Goal: Task Accomplishment & Management: Manage account settings

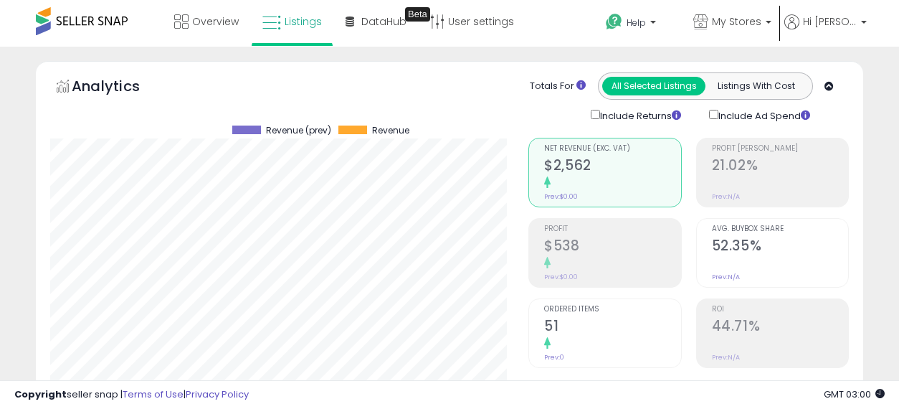
select select "**"
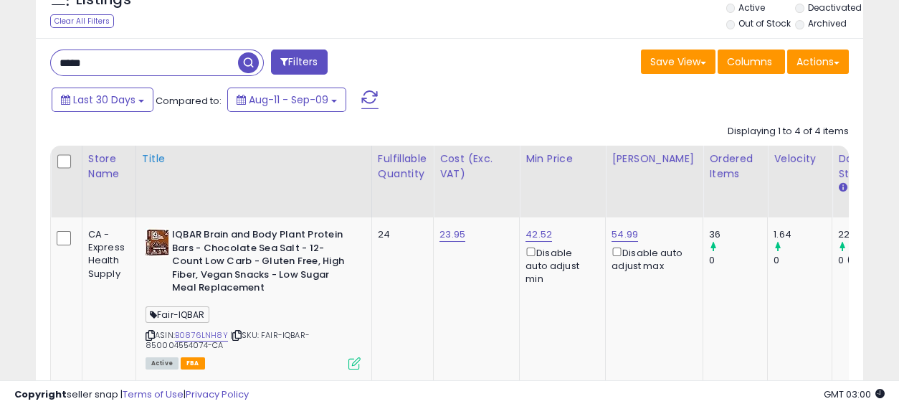
scroll to position [557, 0]
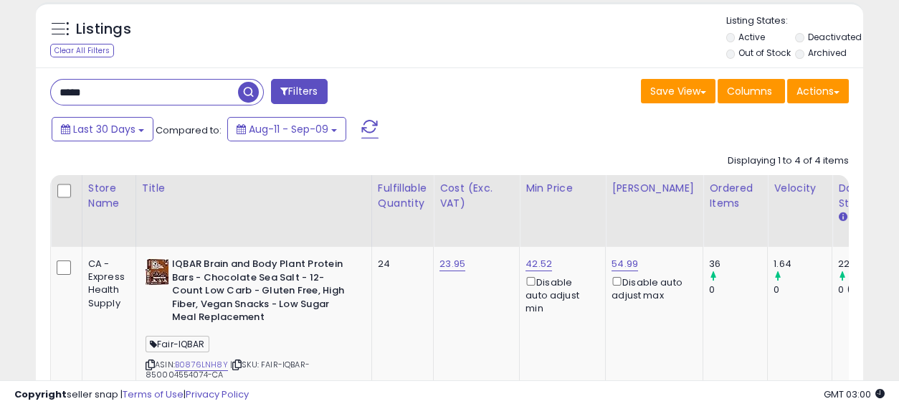
click at [246, 85] on span "button" at bounding box center [248, 92] width 21 height 21
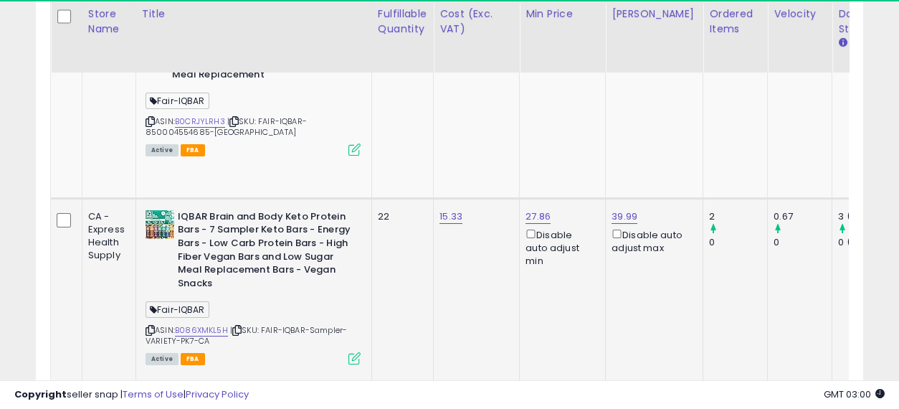
scroll to position [294, 478]
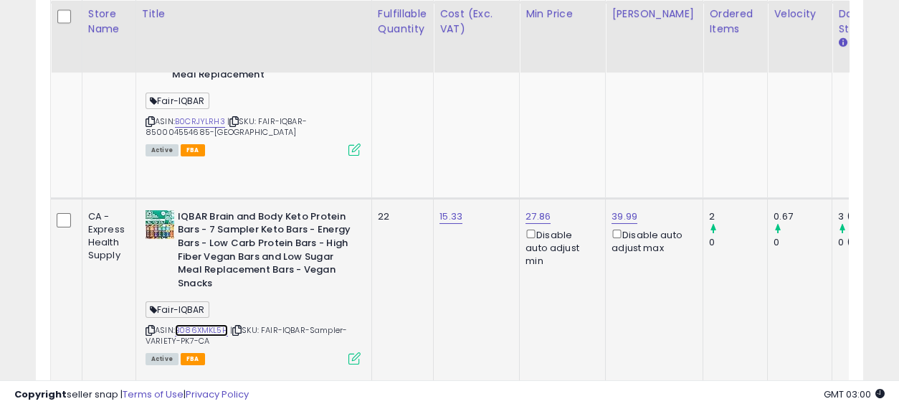
click at [211, 324] on link "B086XMKL5H" at bounding box center [201, 330] width 53 height 12
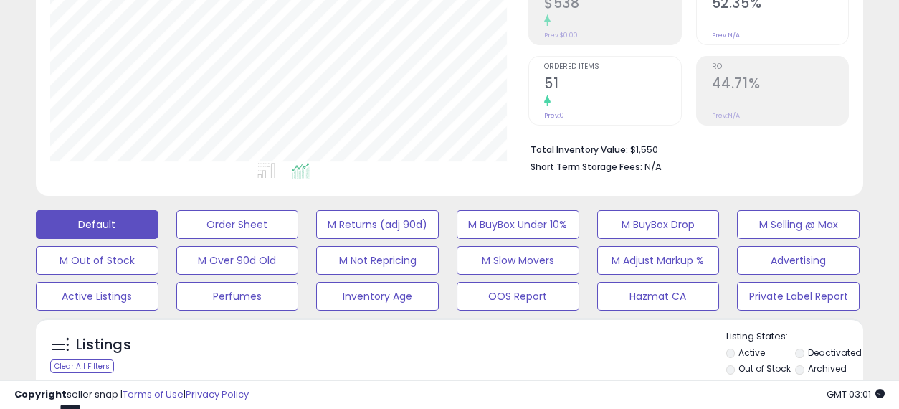
scroll to position [0, 0]
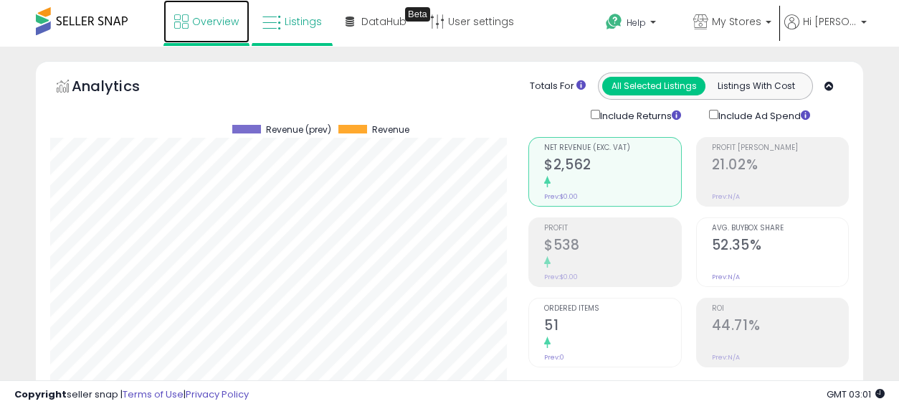
click at [217, 21] on span "Overview" at bounding box center [215, 21] width 47 height 14
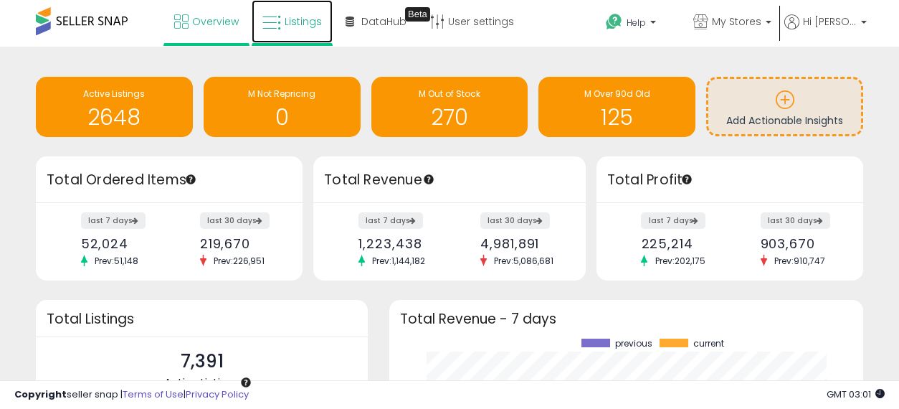
click at [292, 18] on span "Listings" at bounding box center [303, 21] width 37 height 14
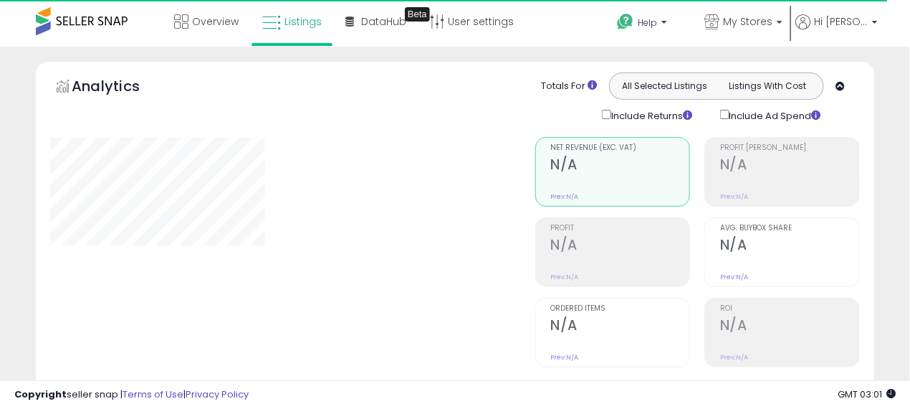
select select "**"
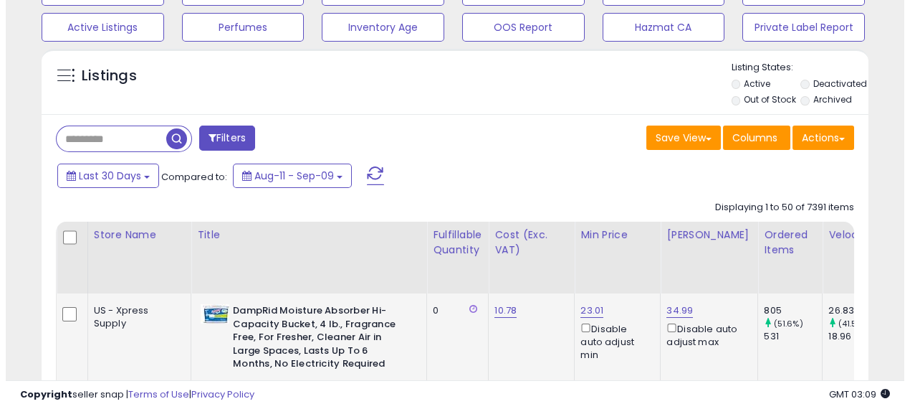
scroll to position [477, 0]
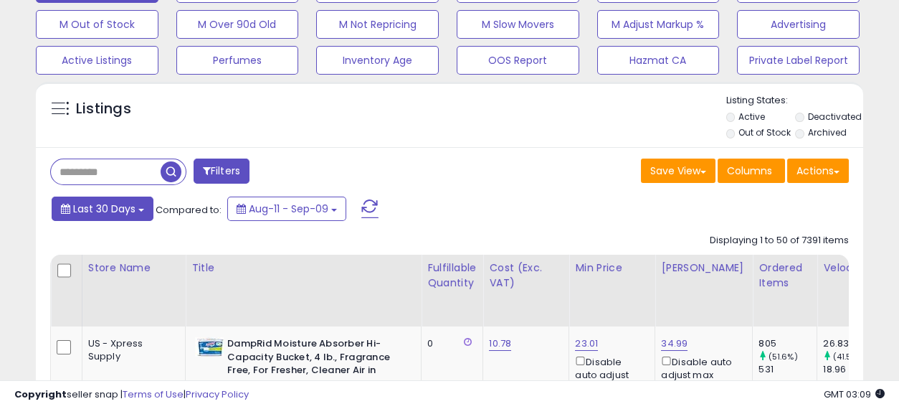
click at [85, 208] on span "Last 30 Days" at bounding box center [104, 208] width 62 height 14
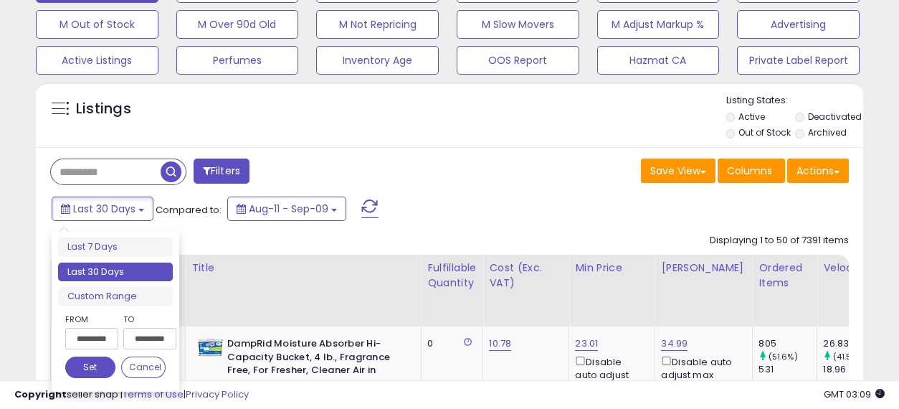
click at [83, 338] on input "**********" at bounding box center [91, 339] width 53 height 22
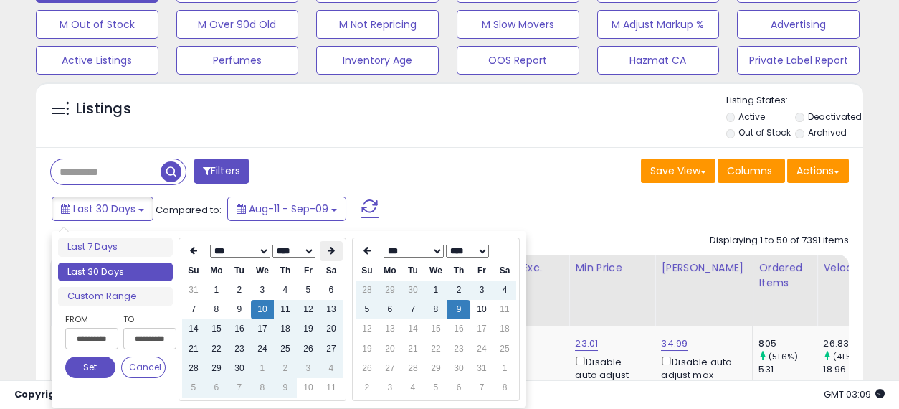
click at [337, 247] on th at bounding box center [331, 251] width 23 height 20
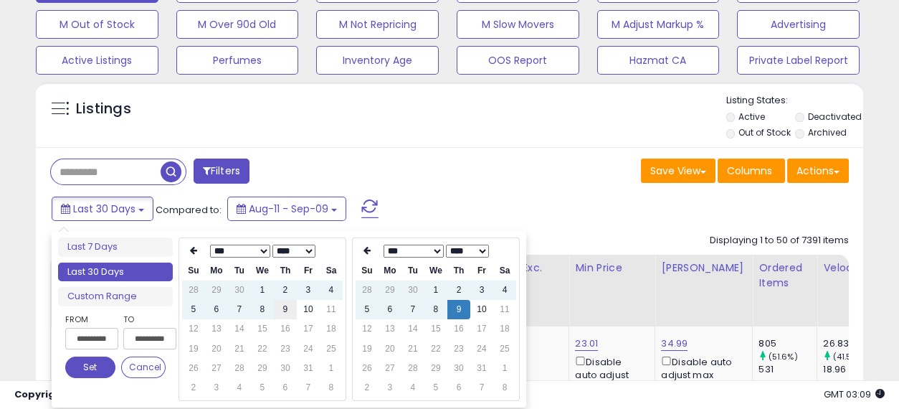
type input "**********"
click at [287, 305] on td "9" at bounding box center [285, 309] width 23 height 19
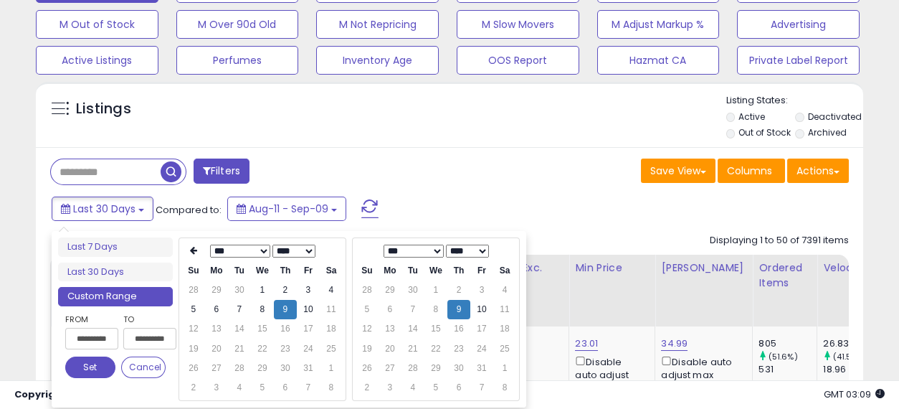
click at [85, 363] on button "Set" at bounding box center [90, 367] width 50 height 22
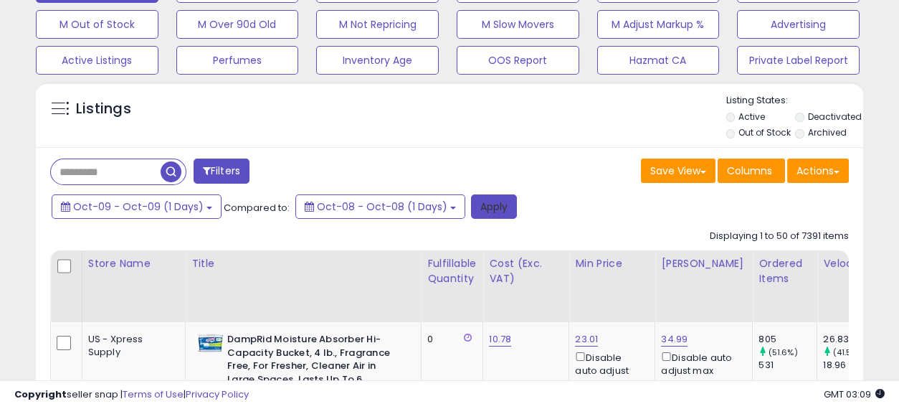
click at [485, 207] on button "Apply" at bounding box center [494, 206] width 46 height 24
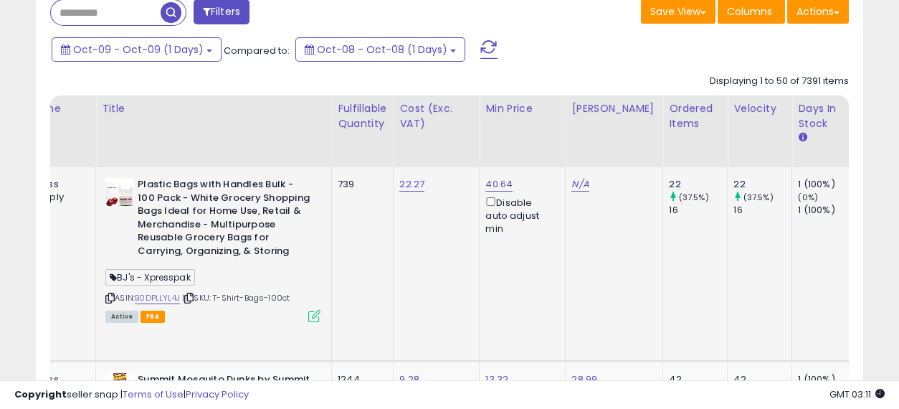
scroll to position [0, 328]
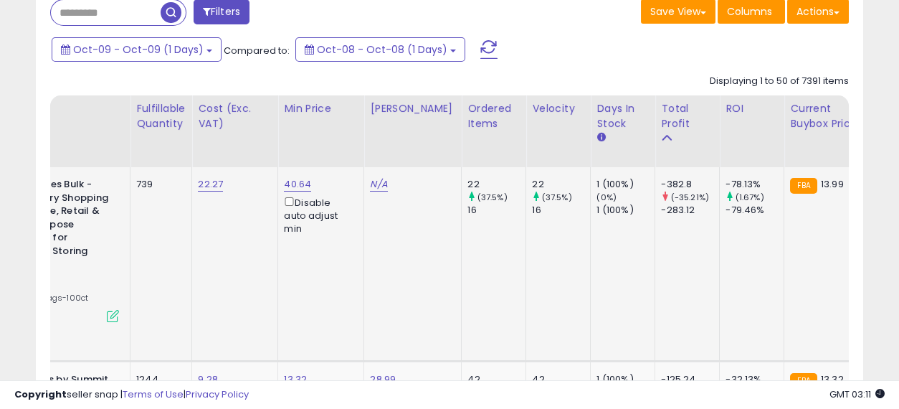
drag, startPoint x: 381, startPoint y: 255, endPoint x: 482, endPoint y: 256, distance: 101.8
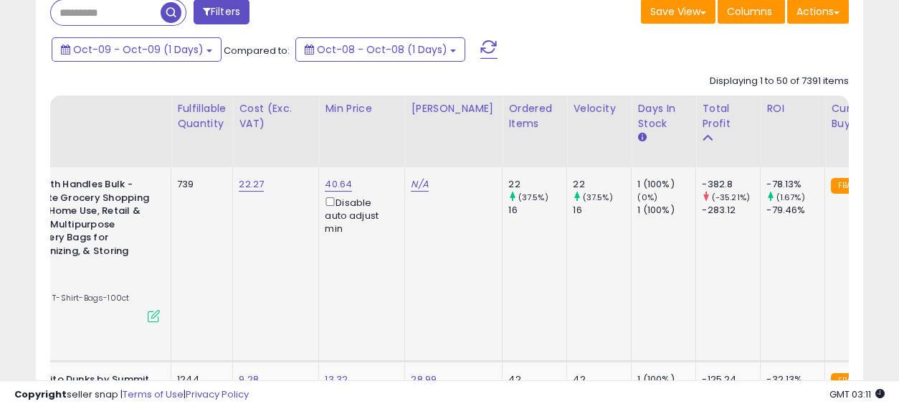
scroll to position [0, 0]
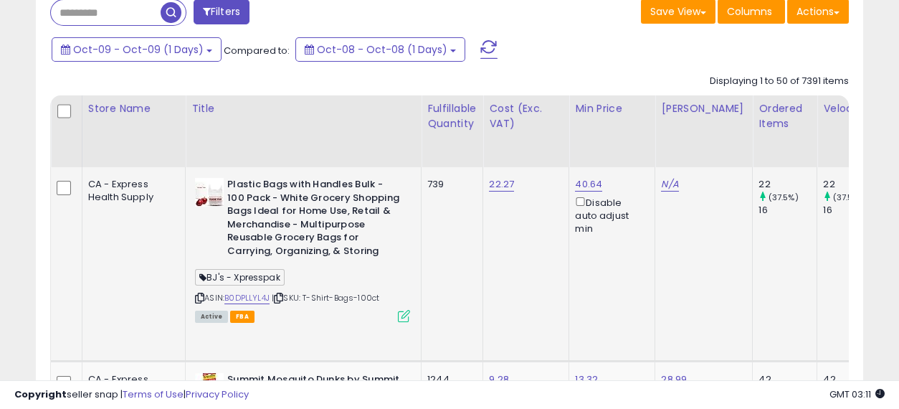
drag, startPoint x: 614, startPoint y: 253, endPoint x: 484, endPoint y: 254, distance: 130.4
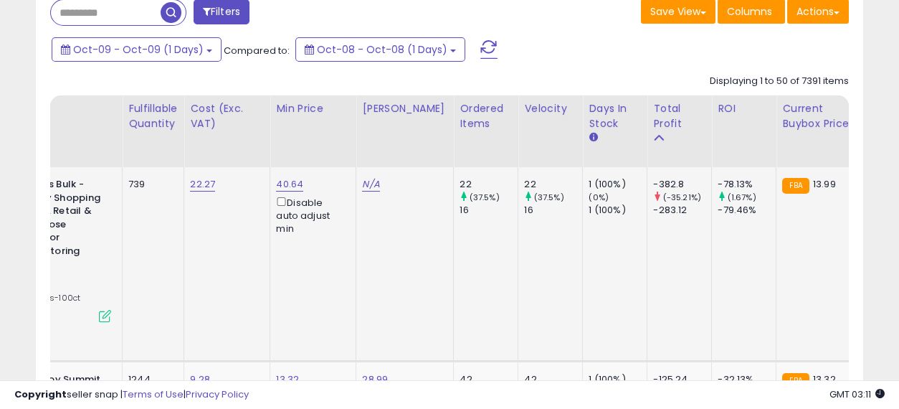
scroll to position [0, 364]
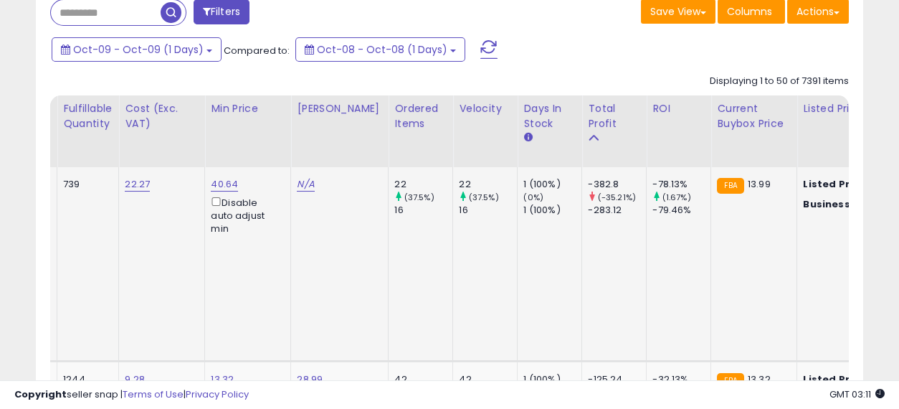
drag, startPoint x: 452, startPoint y: 244, endPoint x: 533, endPoint y: 254, distance: 82.3
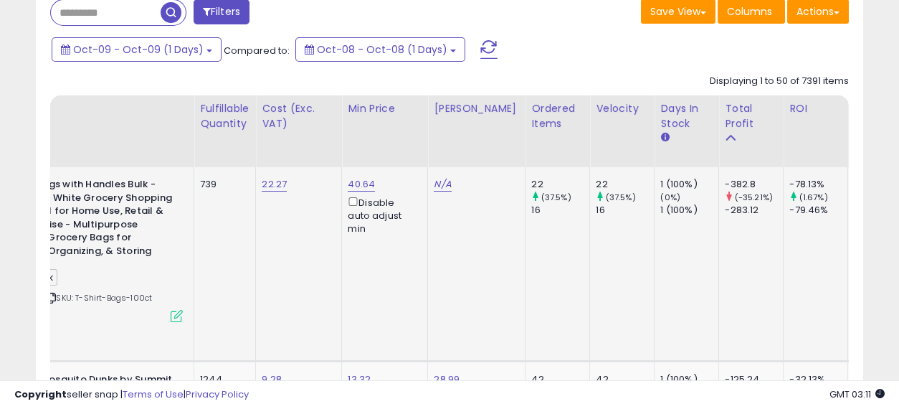
scroll to position [0, 0]
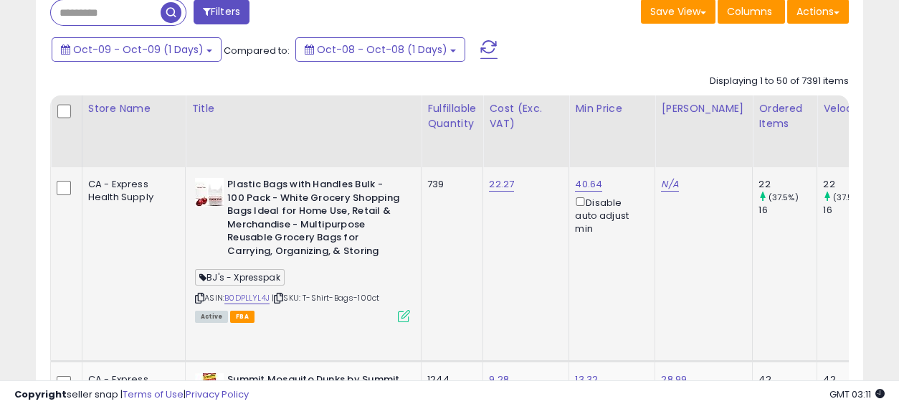
drag, startPoint x: 668, startPoint y: 247, endPoint x: 371, endPoint y: 254, distance: 297.5
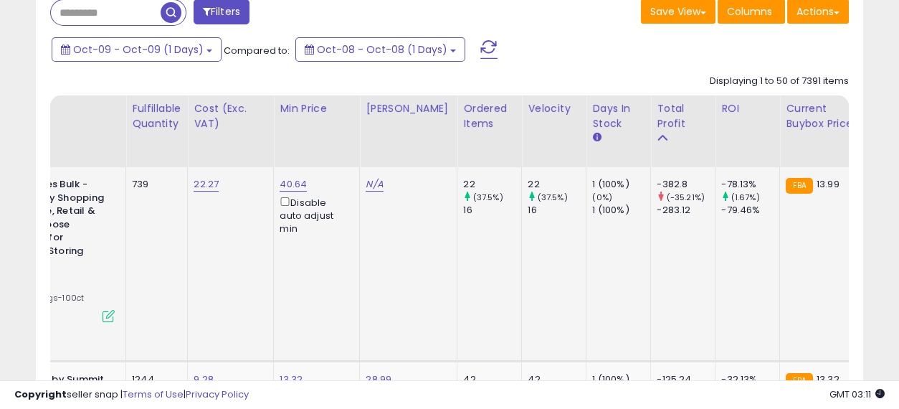
drag, startPoint x: 398, startPoint y: 225, endPoint x: 497, endPoint y: 230, distance: 98.3
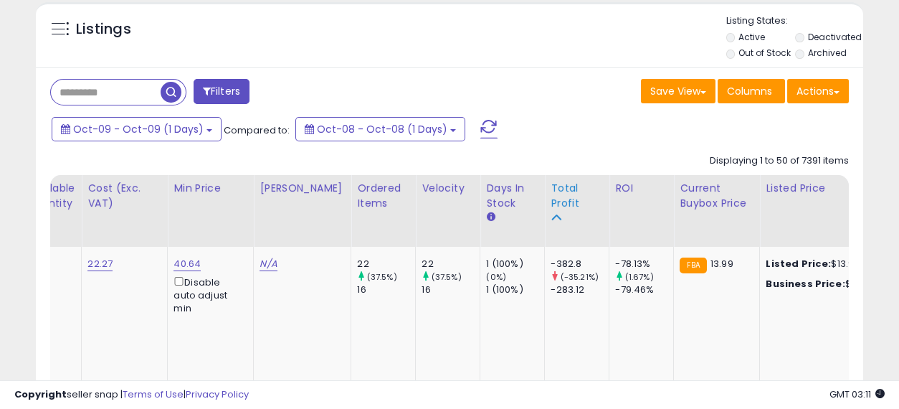
click at [550, 185] on div "Total Profit" at bounding box center [576, 196] width 52 height 30
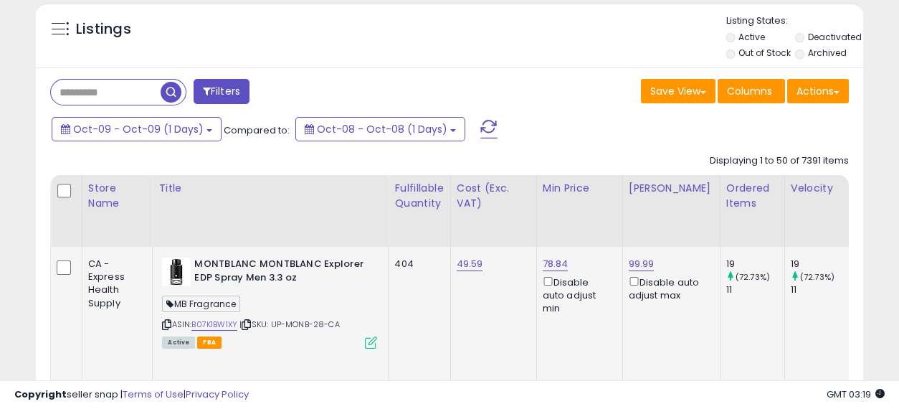
drag, startPoint x: 605, startPoint y: 320, endPoint x: 231, endPoint y: 283, distance: 375.9
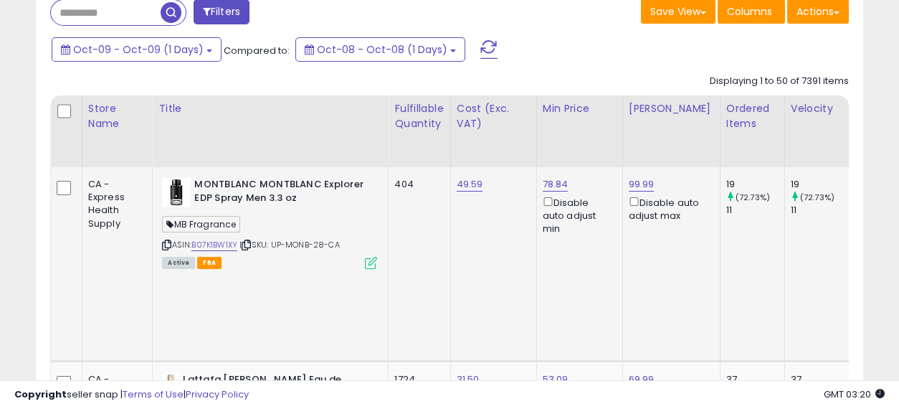
scroll to position [0, 304]
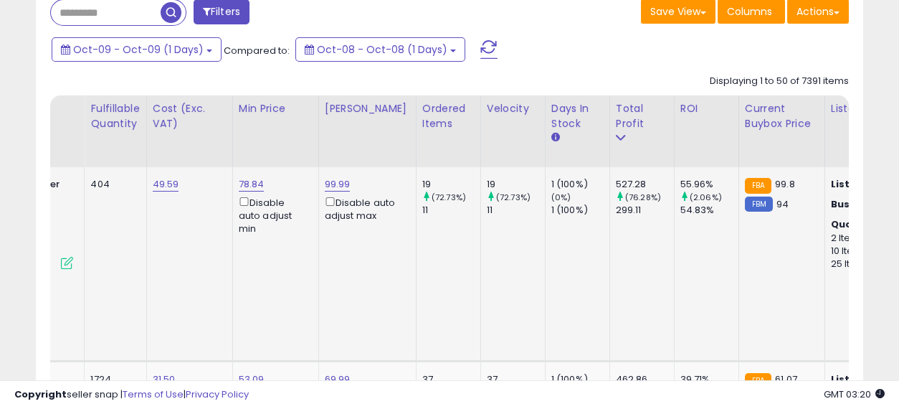
drag, startPoint x: 473, startPoint y: 234, endPoint x: 664, endPoint y: 262, distance: 193.3
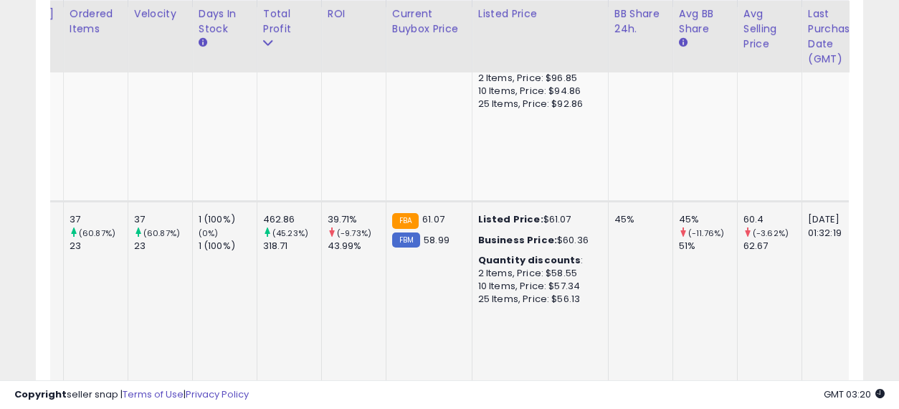
scroll to position [0, 428]
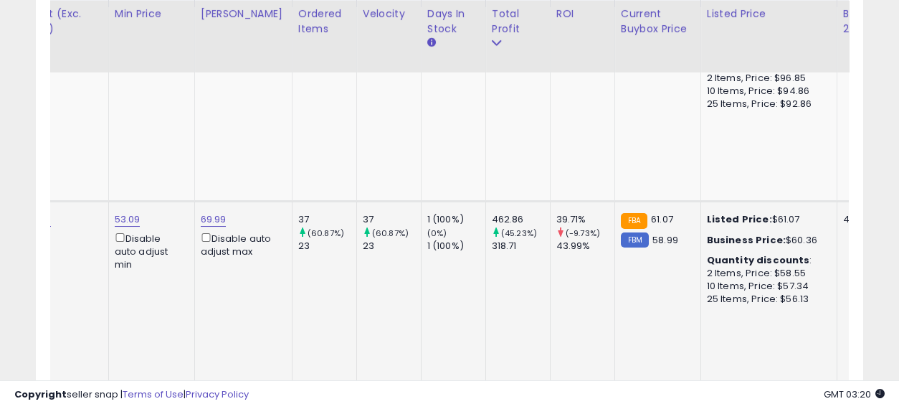
drag, startPoint x: 375, startPoint y: 239, endPoint x: 188, endPoint y: 225, distance: 186.9
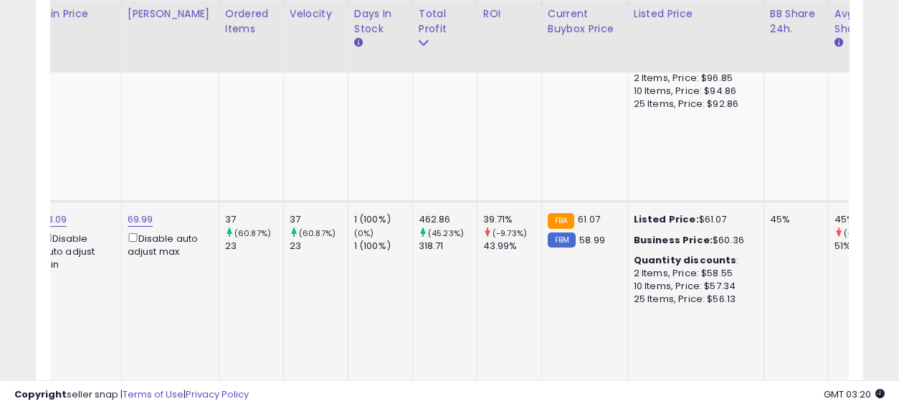
scroll to position [0, 641]
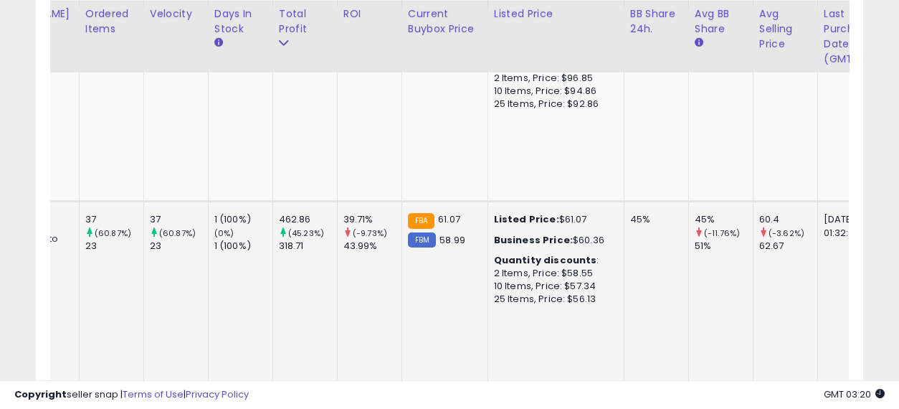
drag, startPoint x: 398, startPoint y: 233, endPoint x: 529, endPoint y: 242, distance: 130.7
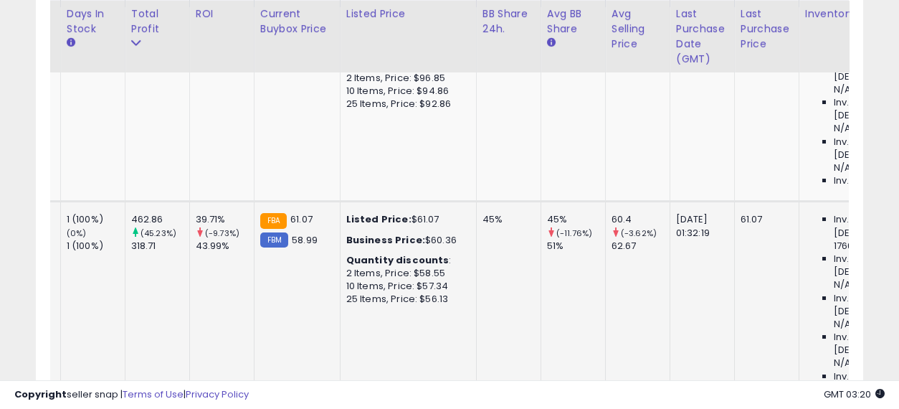
scroll to position [0, 432]
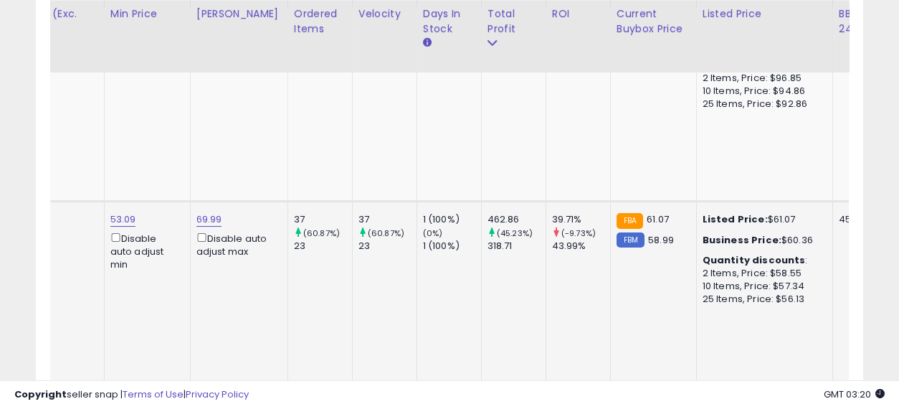
drag, startPoint x: 457, startPoint y: 234, endPoint x: 360, endPoint y: 230, distance: 96.8
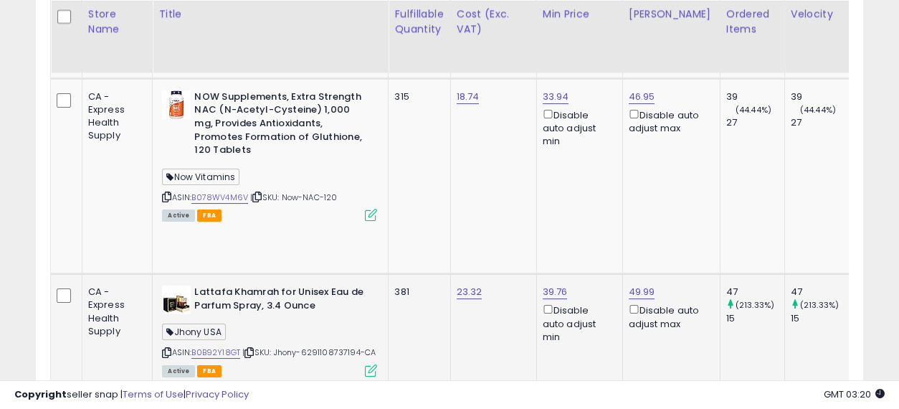
click at [168, 348] on icon at bounding box center [166, 352] width 9 height 8
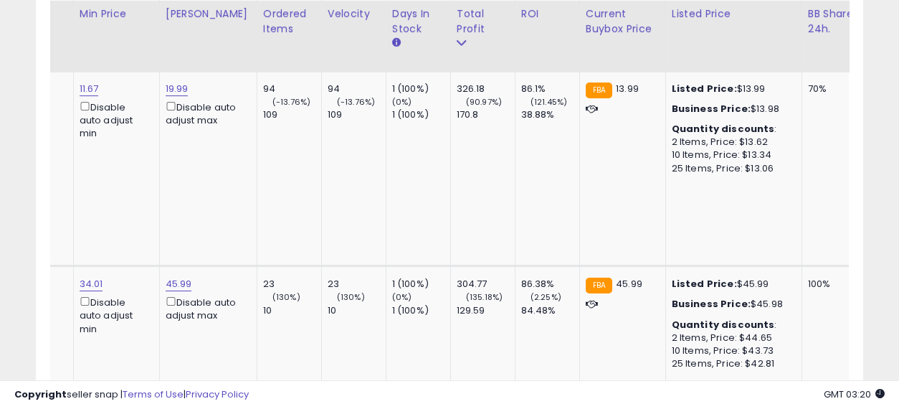
drag, startPoint x: 439, startPoint y: 214, endPoint x: 552, endPoint y: 228, distance: 114.1
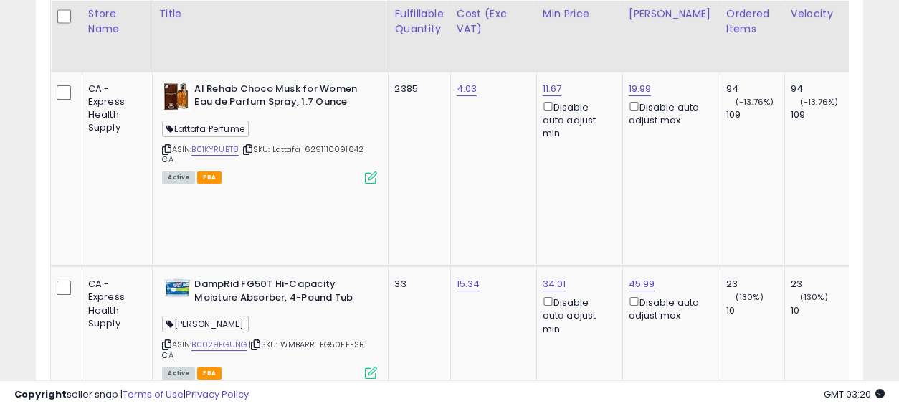
drag, startPoint x: 651, startPoint y: 224, endPoint x: 472, endPoint y: 205, distance: 180.8
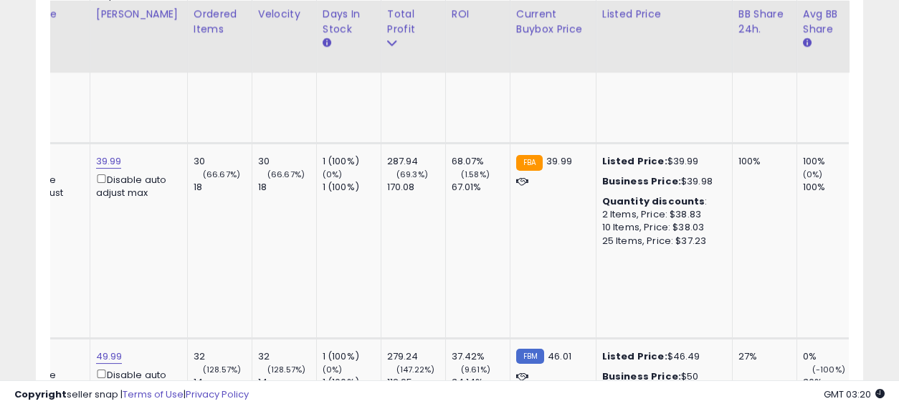
drag, startPoint x: 441, startPoint y: 180, endPoint x: 566, endPoint y: 199, distance: 126.1
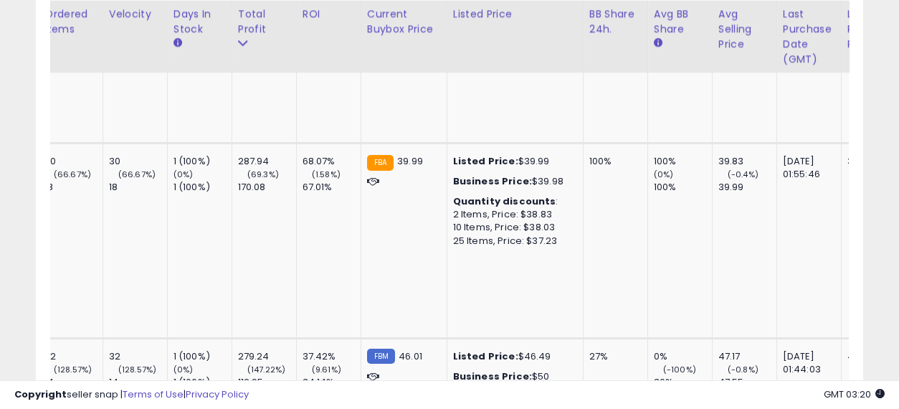
drag, startPoint x: 482, startPoint y: 173, endPoint x: 583, endPoint y: 183, distance: 101.5
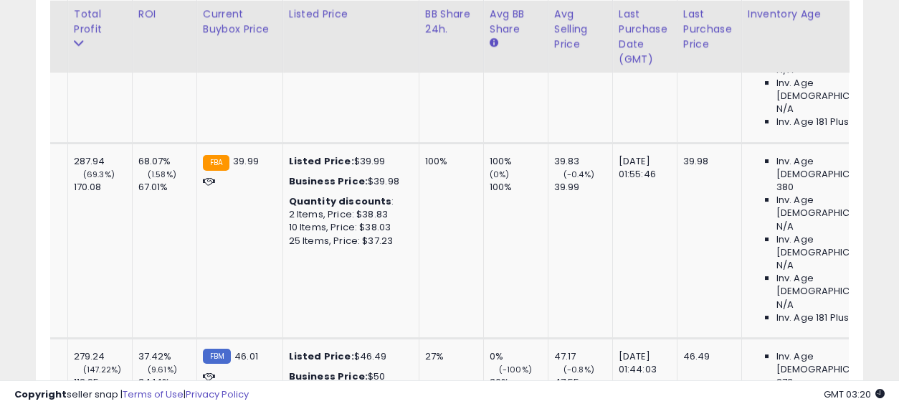
drag, startPoint x: 487, startPoint y: 170, endPoint x: 558, endPoint y: 180, distance: 70.9
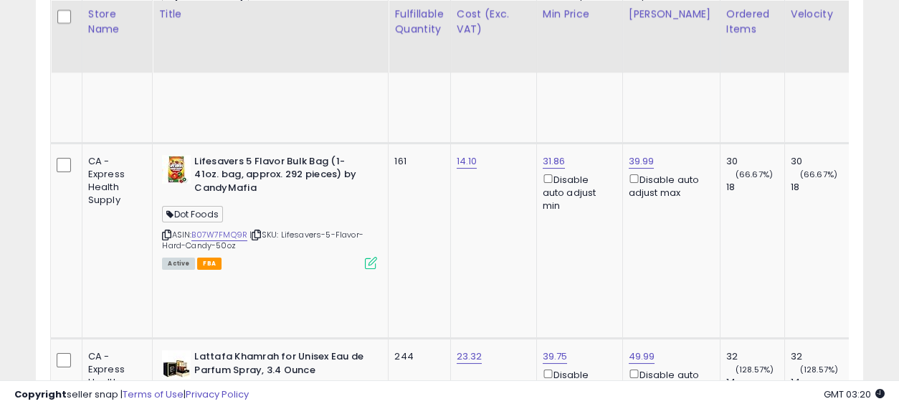
drag, startPoint x: 659, startPoint y: 177, endPoint x: 497, endPoint y: 176, distance: 162.0
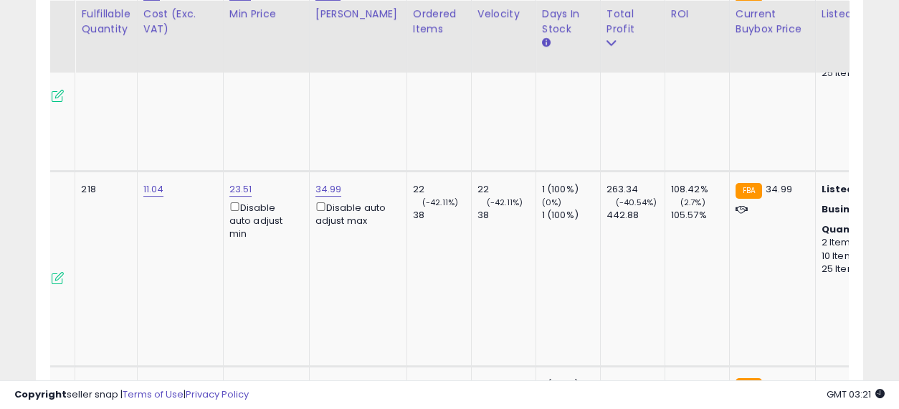
drag, startPoint x: 485, startPoint y: 214, endPoint x: 604, endPoint y: 219, distance: 119.1
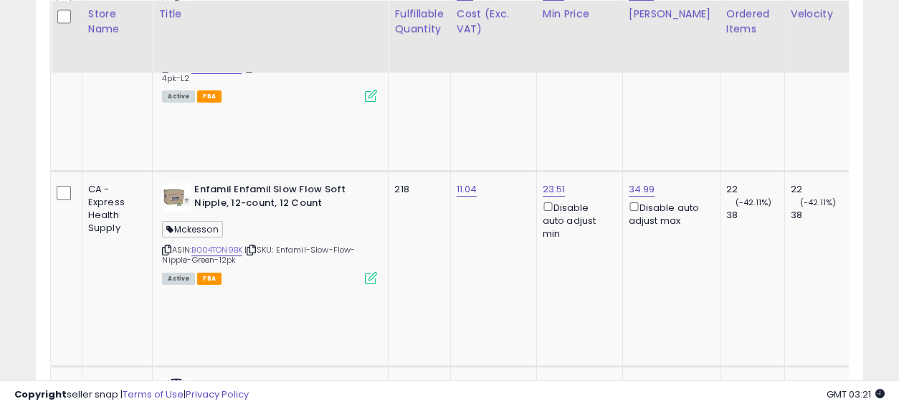
drag, startPoint x: 761, startPoint y: 214, endPoint x: 505, endPoint y: 206, distance: 256.0
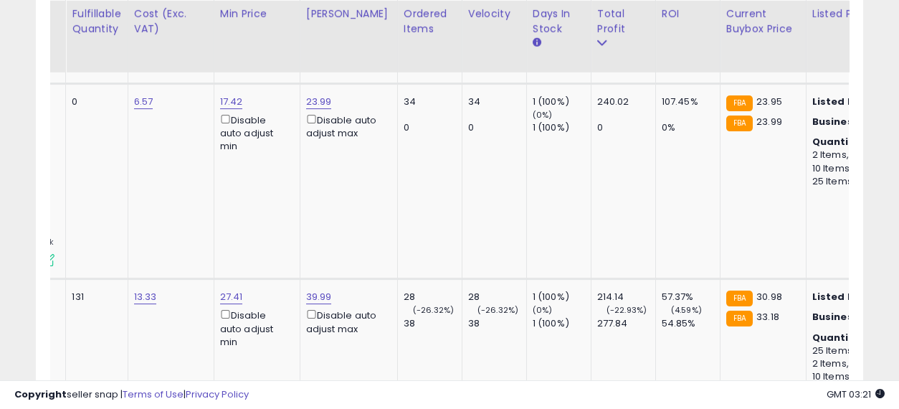
drag, startPoint x: 434, startPoint y: 191, endPoint x: 517, endPoint y: 197, distance: 83.4
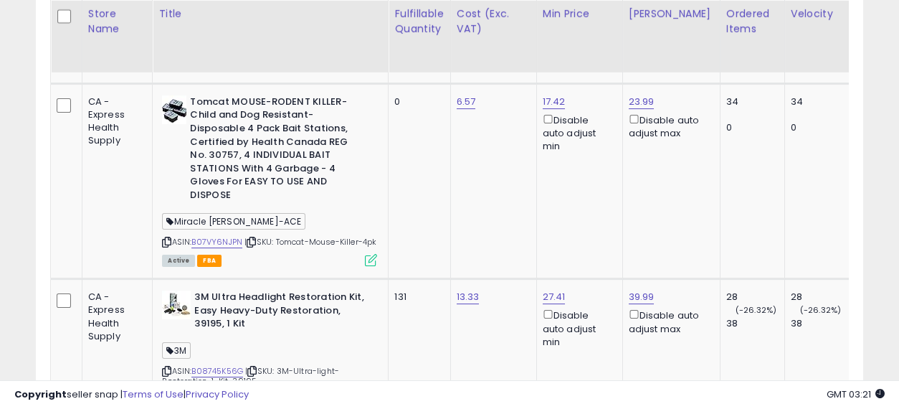
drag, startPoint x: 608, startPoint y: 191, endPoint x: 448, endPoint y: 194, distance: 160.6
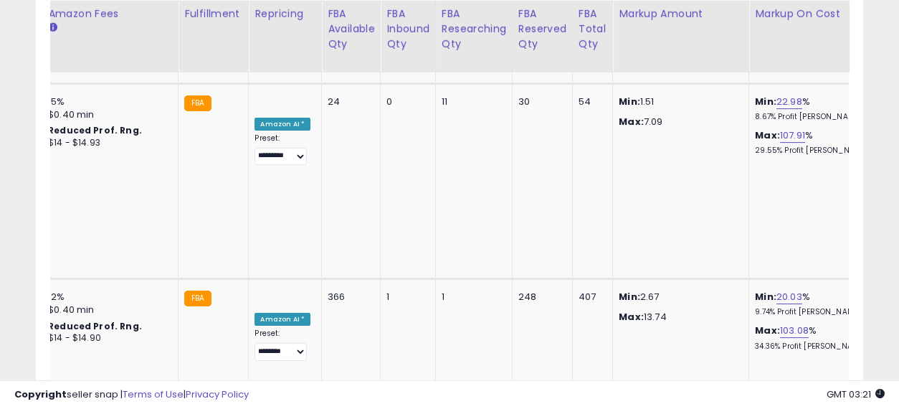
drag, startPoint x: 392, startPoint y: 181, endPoint x: 785, endPoint y: 187, distance: 392.8
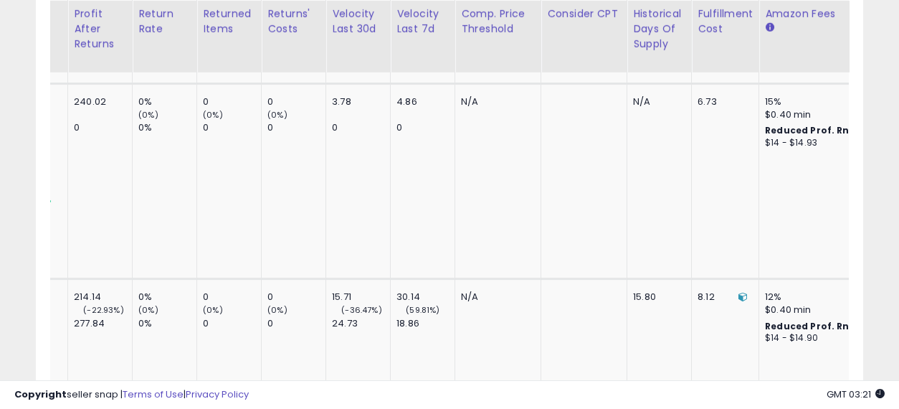
drag, startPoint x: 641, startPoint y: 187, endPoint x: 576, endPoint y: 186, distance: 64.5
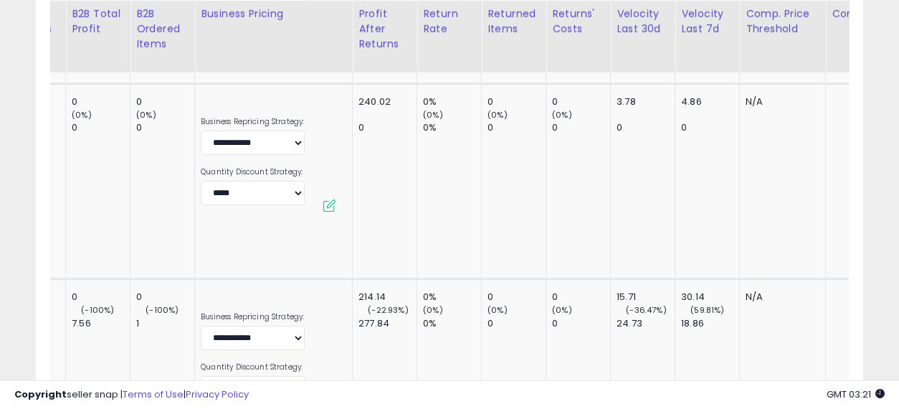
drag, startPoint x: 708, startPoint y: 189, endPoint x: 614, endPoint y: 188, distance: 93.9
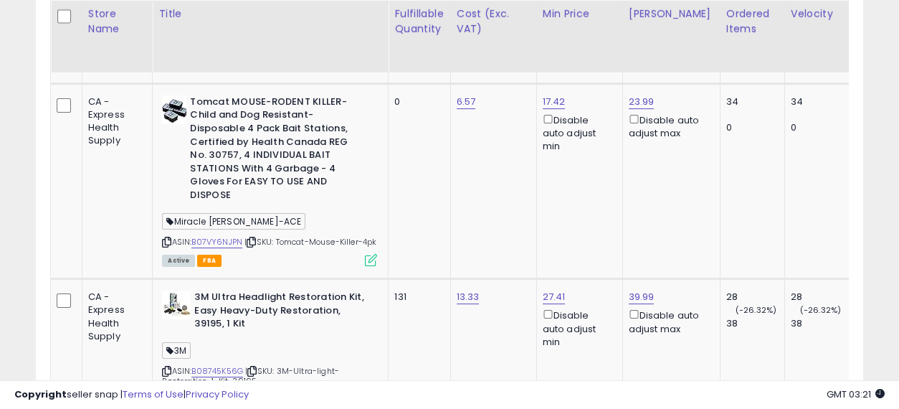
drag, startPoint x: 712, startPoint y: 187, endPoint x: 341, endPoint y: 180, distance: 371.3
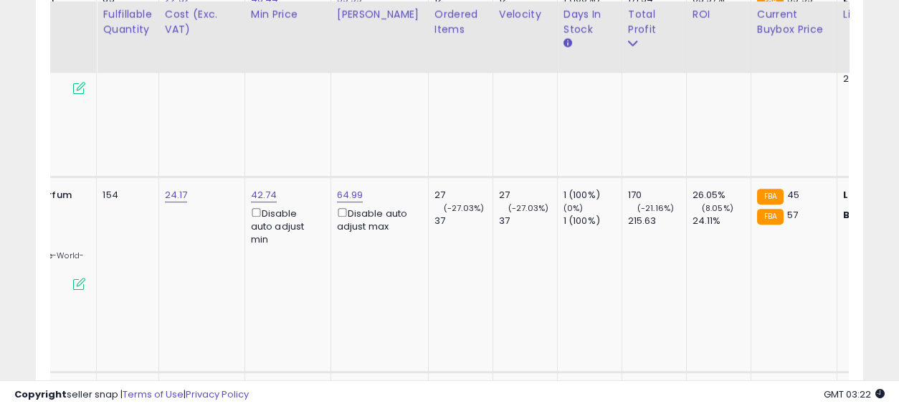
drag, startPoint x: 474, startPoint y: 154, endPoint x: 564, endPoint y: 161, distance: 89.8
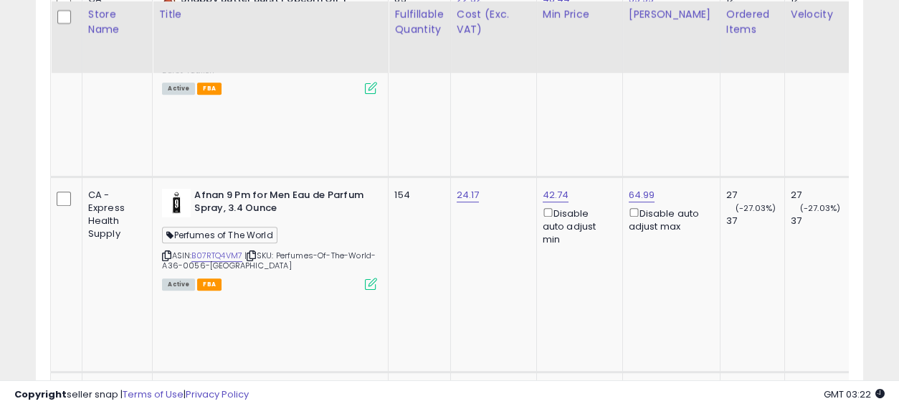
drag, startPoint x: 679, startPoint y: 166, endPoint x: 454, endPoint y: 163, distance: 225.1
drag, startPoint x: 635, startPoint y: 105, endPoint x: 564, endPoint y: 61, distance: 83.7
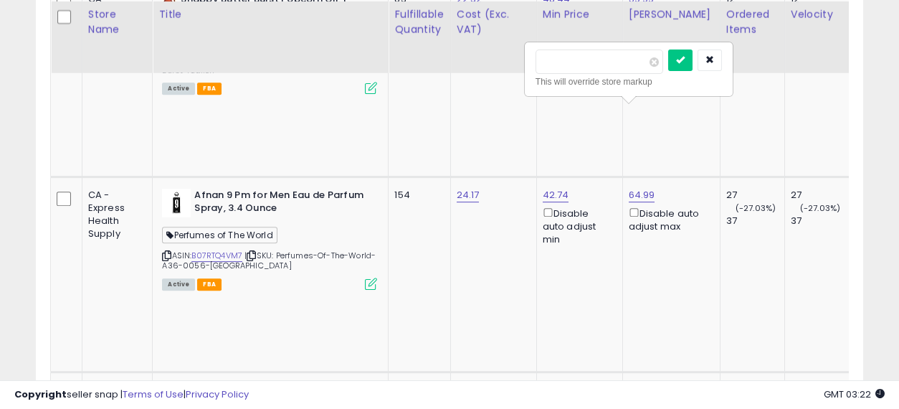
click at [553, 55] on input "*****" at bounding box center [599, 61] width 128 height 24
type input "*****"
click button "submit" at bounding box center [680, 60] width 24 height 22
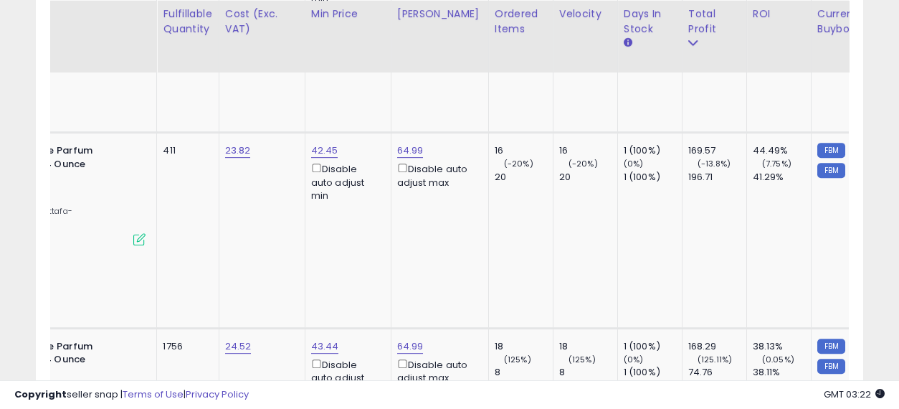
scroll to position [0, 231]
drag, startPoint x: 519, startPoint y: 230, endPoint x: 608, endPoint y: 230, distance: 88.9
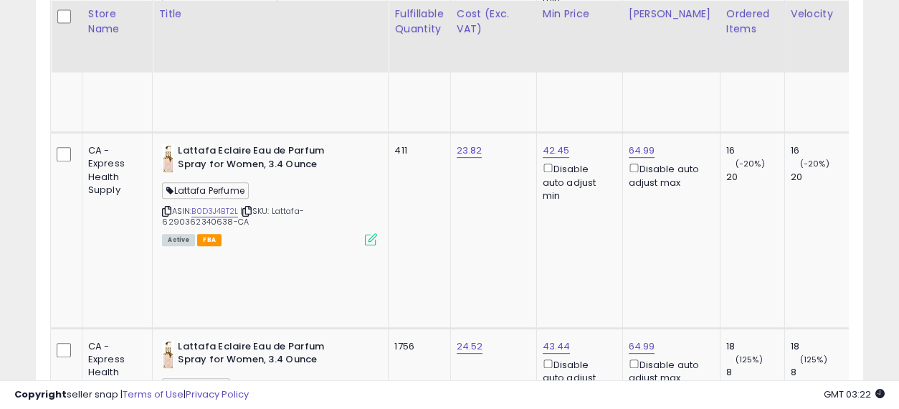
drag, startPoint x: 608, startPoint y: 230, endPoint x: 435, endPoint y: 210, distance: 173.9
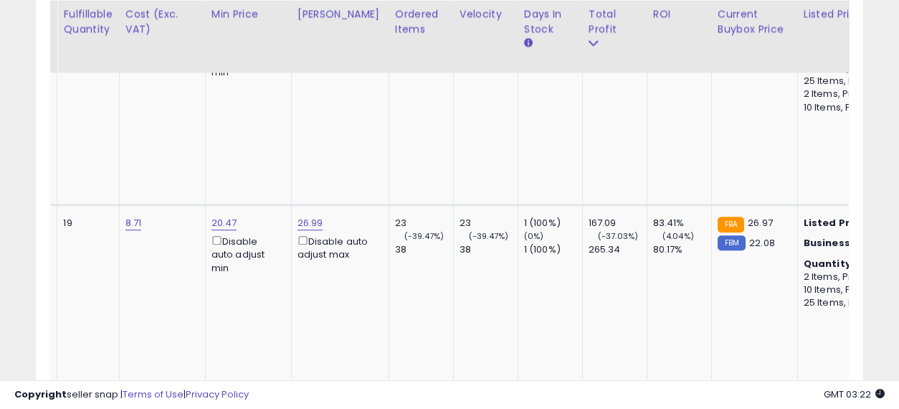
drag, startPoint x: 474, startPoint y: 180, endPoint x: 618, endPoint y: 207, distance: 147.3
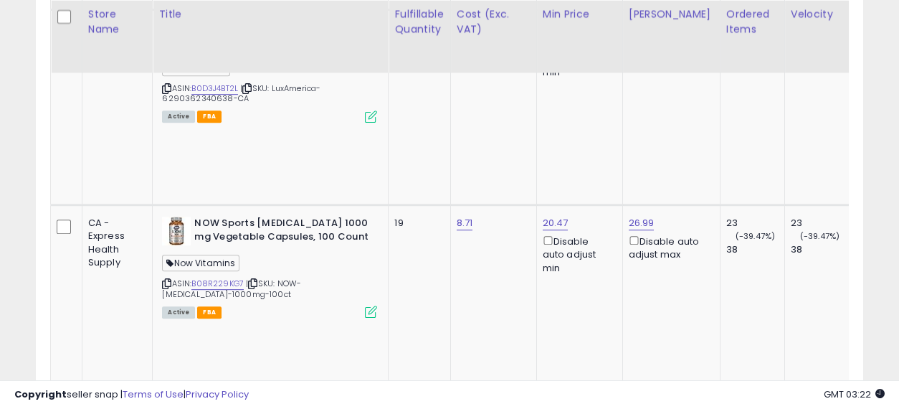
drag, startPoint x: 729, startPoint y: 204, endPoint x: 442, endPoint y: 166, distance: 289.1
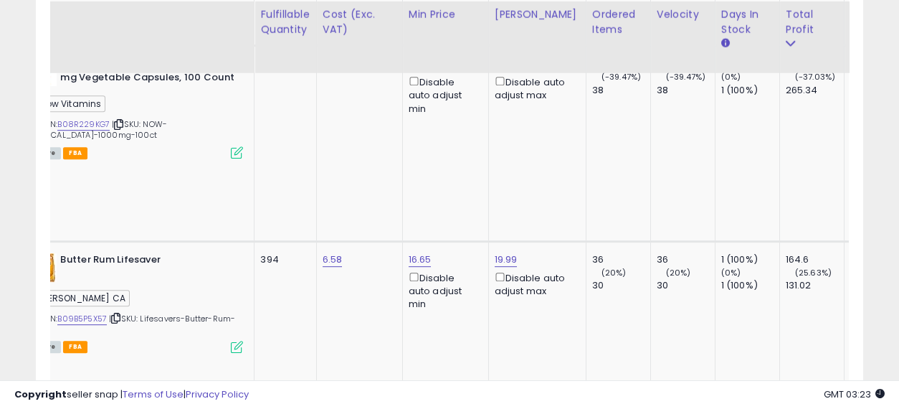
drag, startPoint x: 436, startPoint y: 167, endPoint x: 592, endPoint y: 188, distance: 157.0
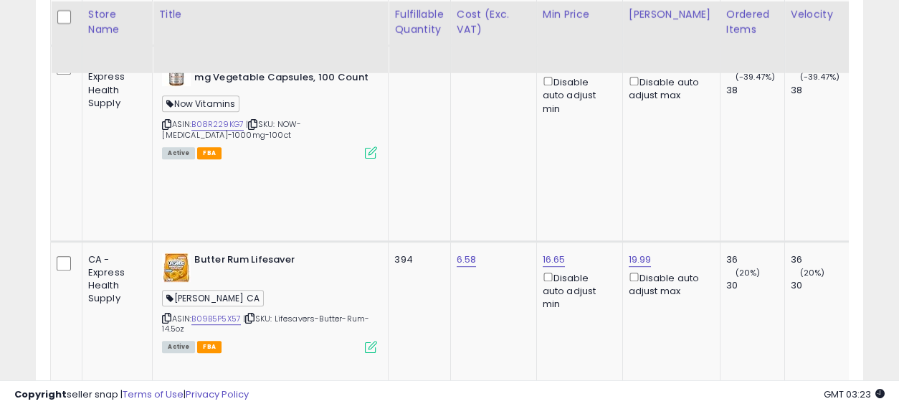
drag, startPoint x: 629, startPoint y: 186, endPoint x: 409, endPoint y: 181, distance: 220.1
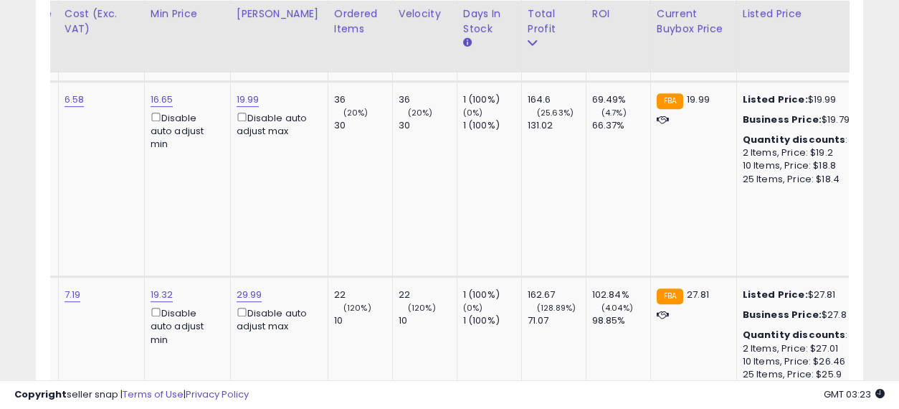
drag, startPoint x: 486, startPoint y: 160, endPoint x: 618, endPoint y: 175, distance: 133.4
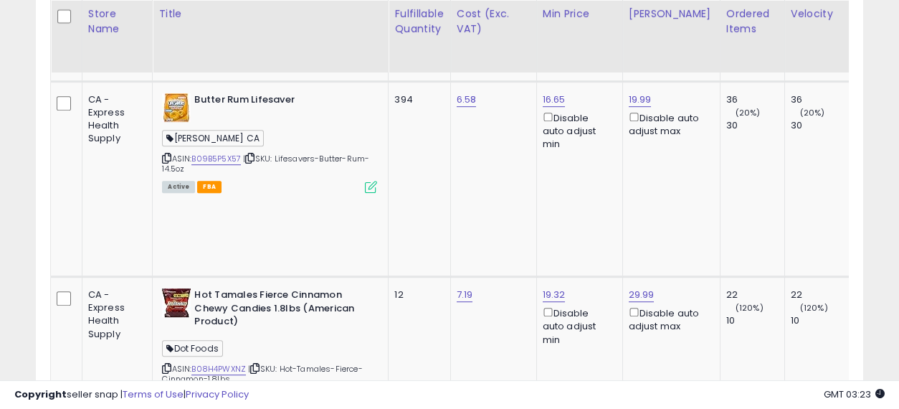
drag, startPoint x: 581, startPoint y: 181, endPoint x: 323, endPoint y: 173, distance: 258.1
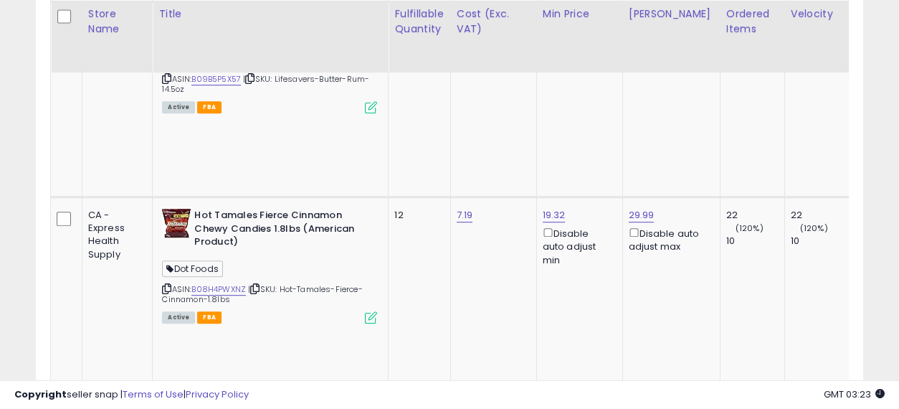
click at [595, 105] on input "*****" at bounding box center [599, 114] width 128 height 24
type input "*****"
click button "submit" at bounding box center [680, 113] width 24 height 22
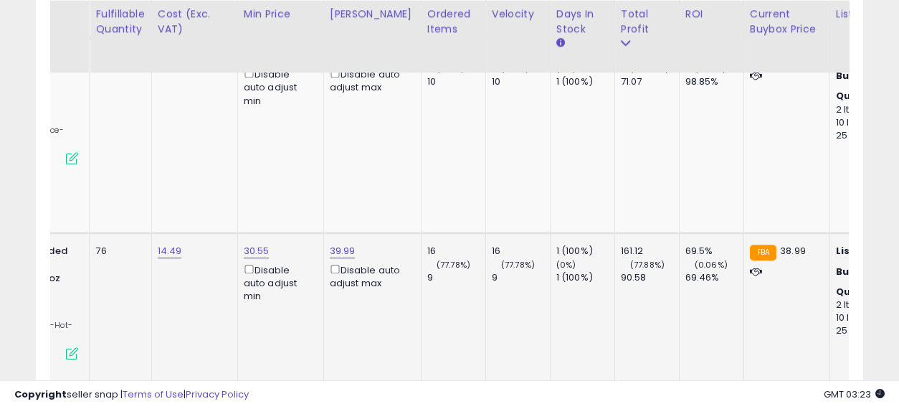
drag, startPoint x: 454, startPoint y: 209, endPoint x: 543, endPoint y: 225, distance: 90.3
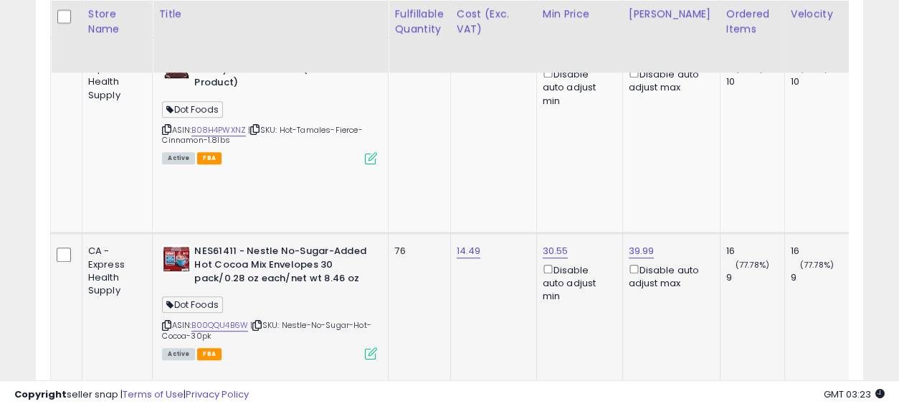
drag, startPoint x: 689, startPoint y: 228, endPoint x: 449, endPoint y: 221, distance: 239.5
click at [553, 113] on input "*****" at bounding box center [598, 117] width 128 height 24
type input "*****"
click button "submit" at bounding box center [679, 116] width 24 height 22
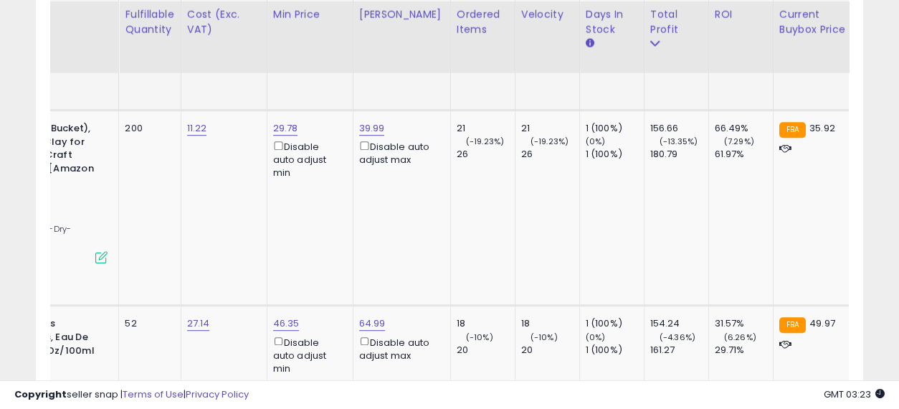
drag, startPoint x: 469, startPoint y: 190, endPoint x: 599, endPoint y: 197, distance: 130.6
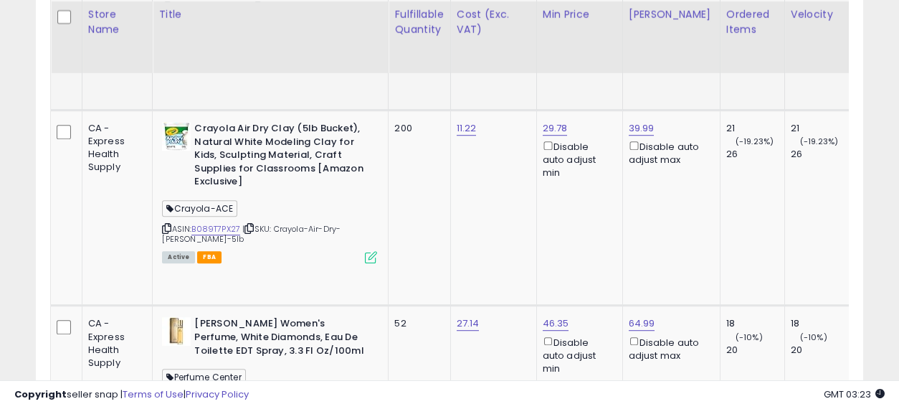
drag, startPoint x: 675, startPoint y: 196, endPoint x: 477, endPoint y: 202, distance: 197.9
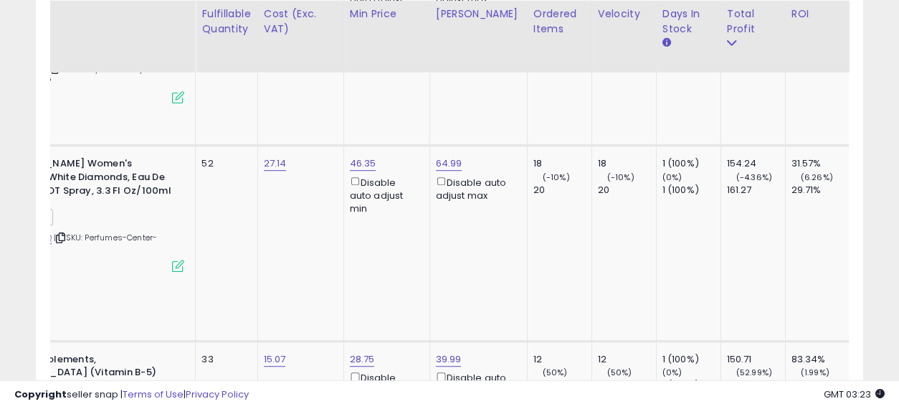
drag, startPoint x: 462, startPoint y: 196, endPoint x: 596, endPoint y: 201, distance: 134.8
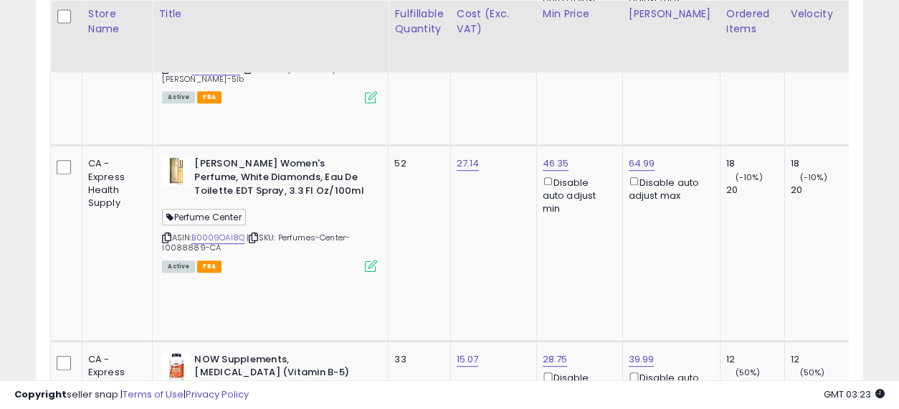
drag, startPoint x: 548, startPoint y: 186, endPoint x: 407, endPoint y: 183, distance: 140.5
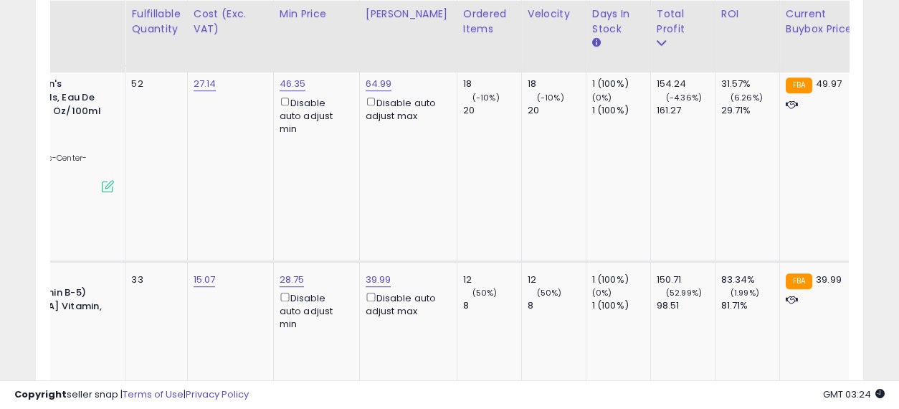
drag, startPoint x: 467, startPoint y: 204, endPoint x: 557, endPoint y: 221, distance: 91.1
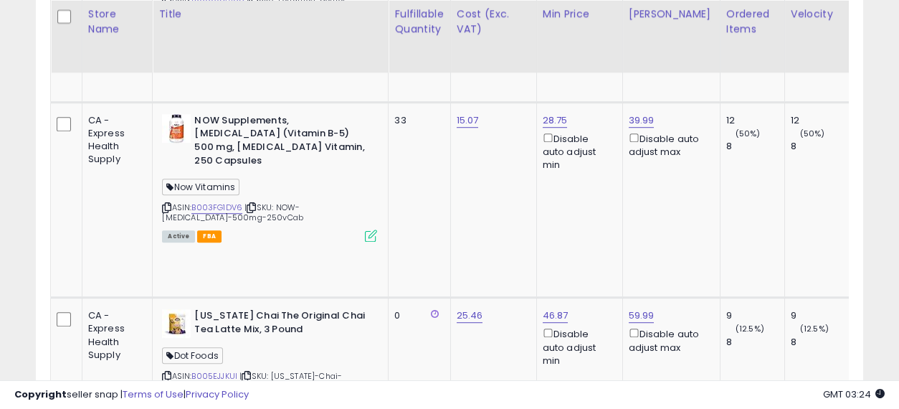
drag, startPoint x: 654, startPoint y: 228, endPoint x: 467, endPoint y: 228, distance: 187.1
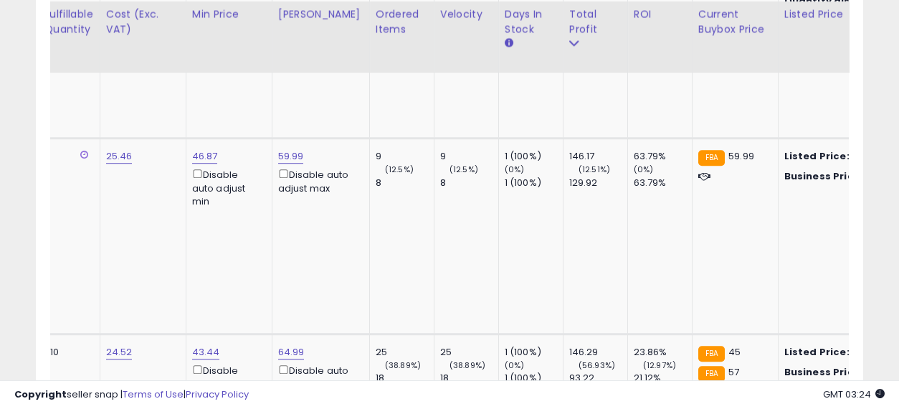
drag, startPoint x: 445, startPoint y: 204, endPoint x: 585, endPoint y: 217, distance: 140.3
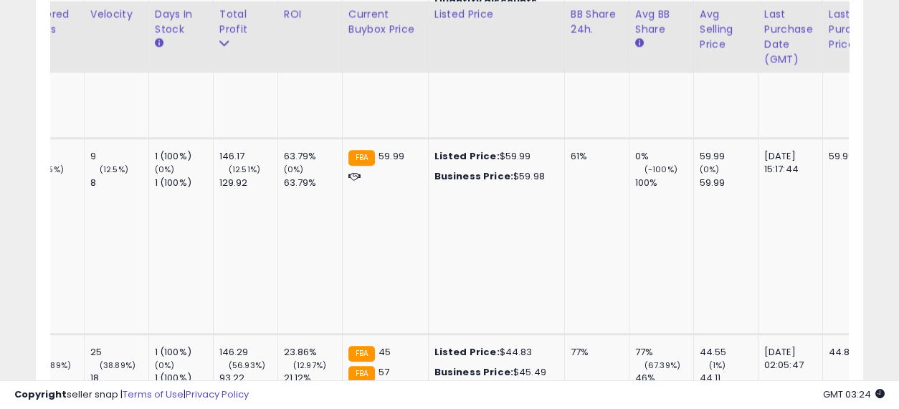
drag, startPoint x: 558, startPoint y: 198, endPoint x: 645, endPoint y: 209, distance: 87.4
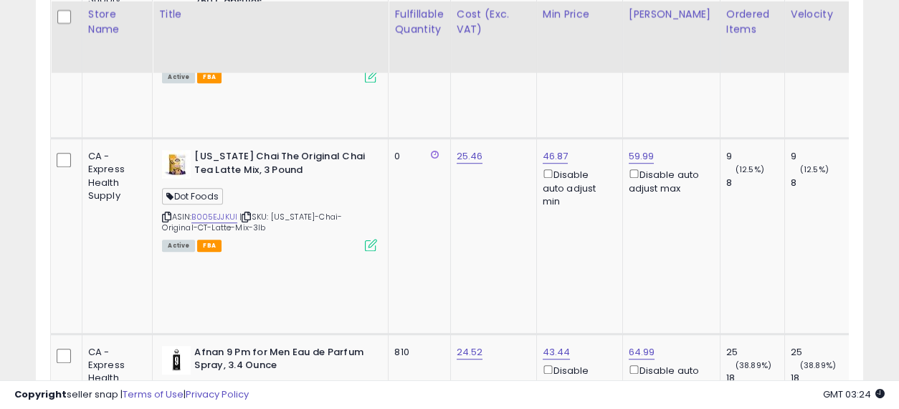
drag, startPoint x: 697, startPoint y: 204, endPoint x: 406, endPoint y: 196, distance: 291.8
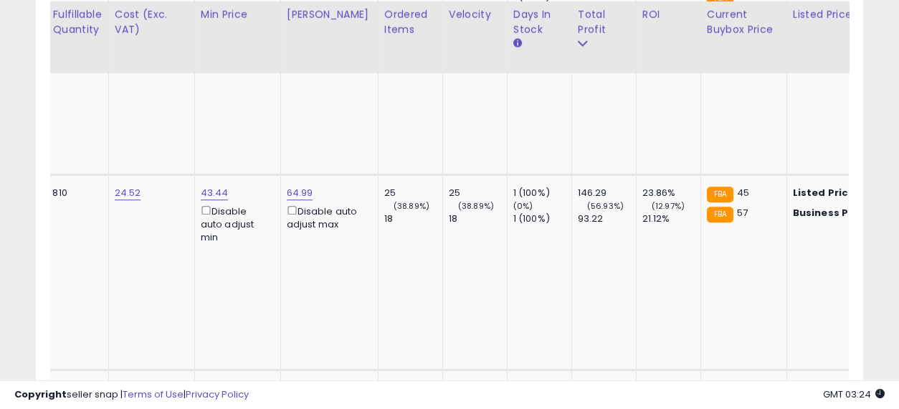
drag, startPoint x: 436, startPoint y: 209, endPoint x: 540, endPoint y: 214, distance: 103.3
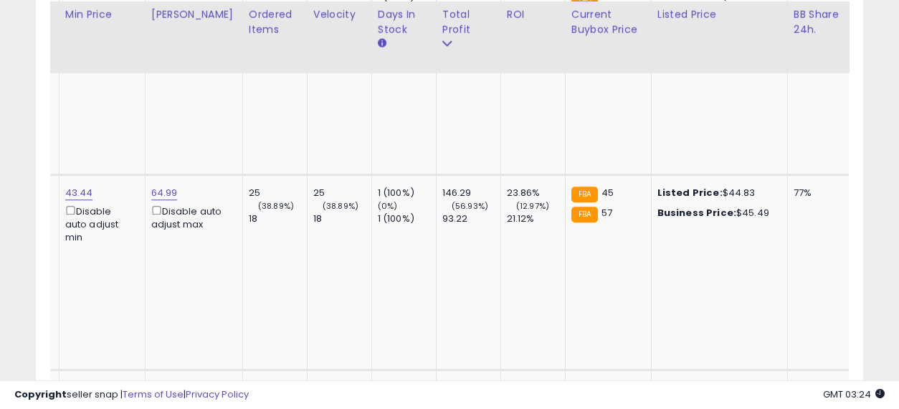
drag, startPoint x: 414, startPoint y: 205, endPoint x: 491, endPoint y: 216, distance: 78.2
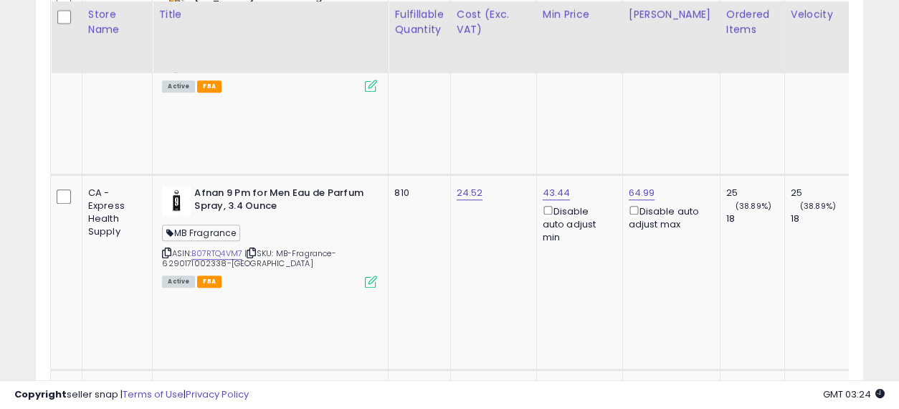
drag, startPoint x: 697, startPoint y: 221, endPoint x: 409, endPoint y: 218, distance: 288.1
drag, startPoint x: 631, startPoint y: 146, endPoint x: 565, endPoint y: 106, distance: 76.6
click at [714, 92] on icon "button" at bounding box center [709, 95] width 9 height 9
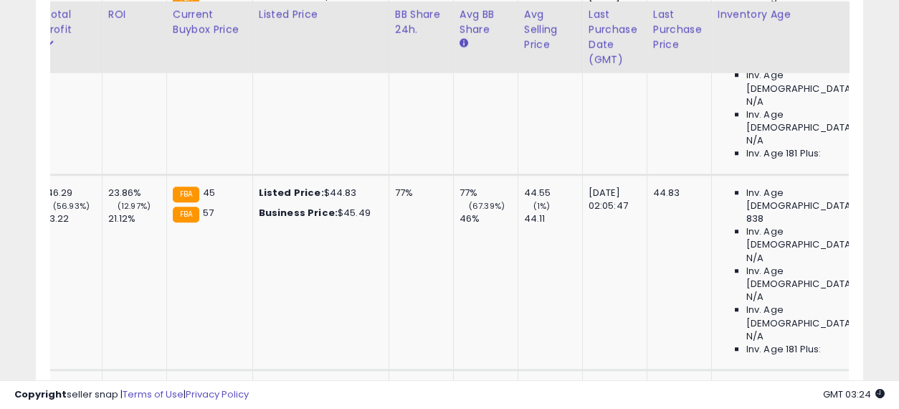
drag, startPoint x: 493, startPoint y: 218, endPoint x: 632, endPoint y: 218, distance: 139.0
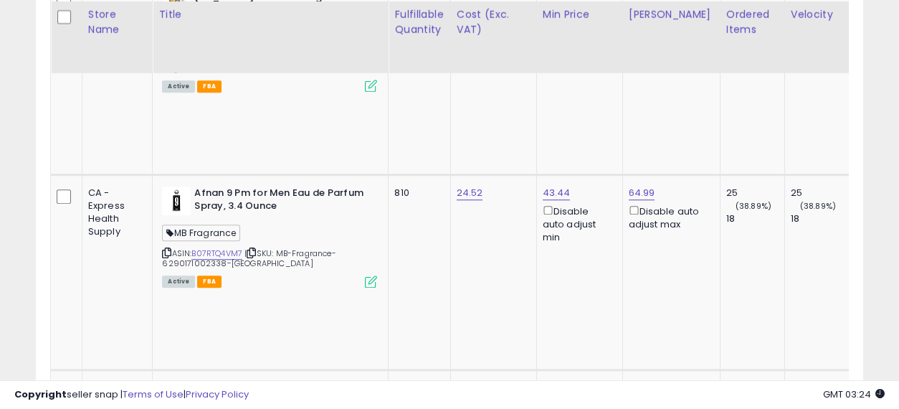
drag, startPoint x: 632, startPoint y: 218, endPoint x: 383, endPoint y: 218, distance: 248.7
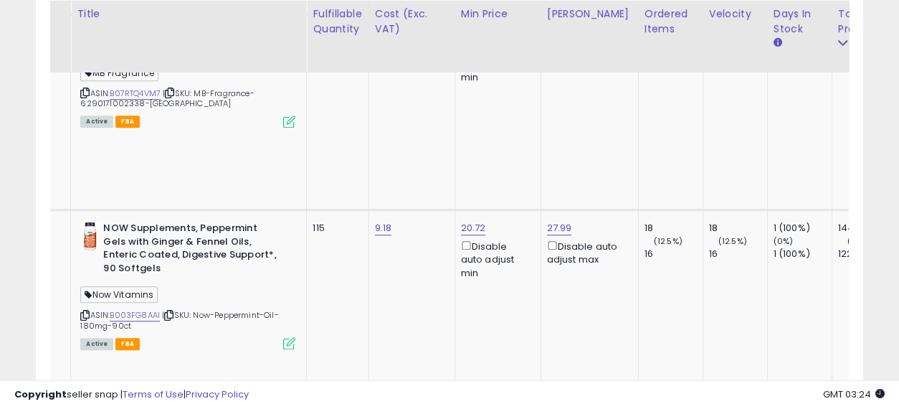
drag, startPoint x: 467, startPoint y: 210, endPoint x: 597, endPoint y: 216, distance: 130.6
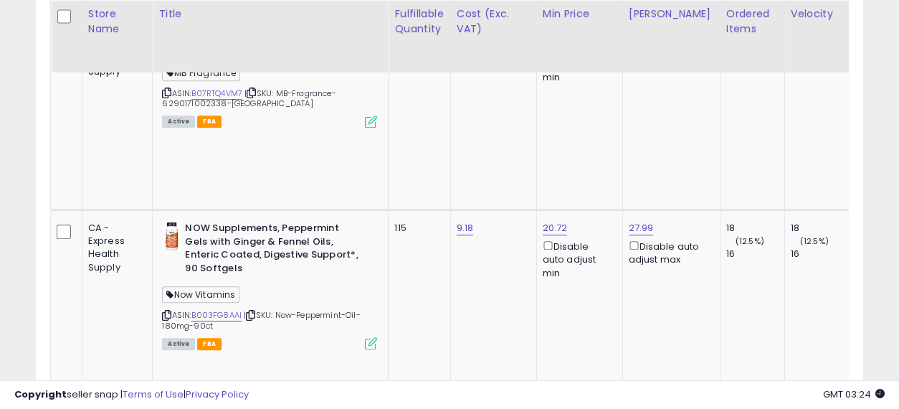
drag, startPoint x: 712, startPoint y: 219, endPoint x: 328, endPoint y: 210, distance: 383.5
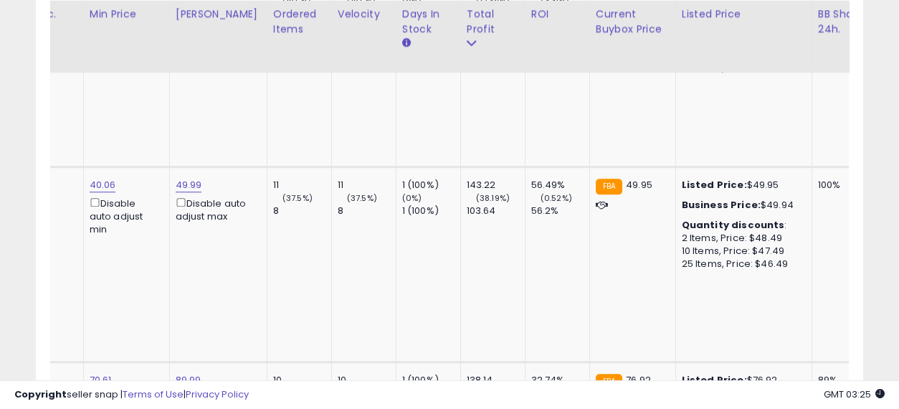
drag, startPoint x: 469, startPoint y: 219, endPoint x: 579, endPoint y: 239, distance: 112.2
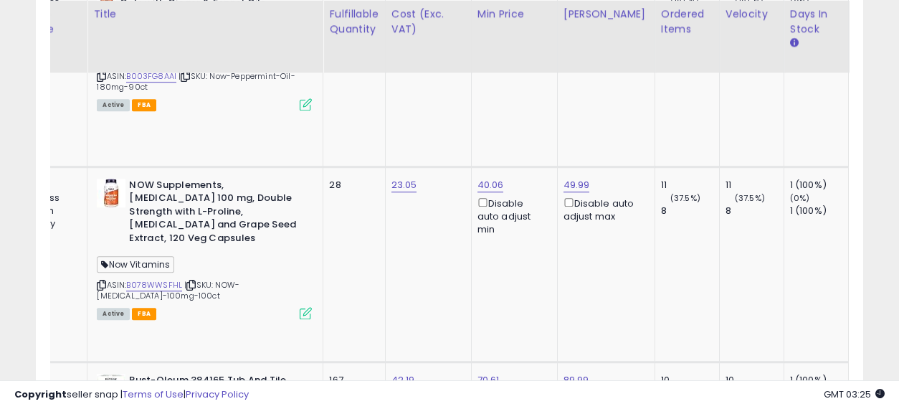
drag, startPoint x: 507, startPoint y: 239, endPoint x: 368, endPoint y: 239, distance: 139.8
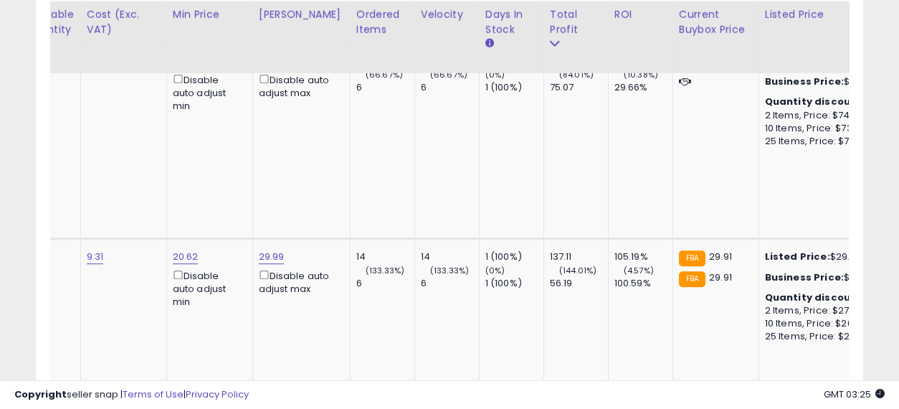
drag, startPoint x: 452, startPoint y: 221, endPoint x: 520, endPoint y: 231, distance: 69.6
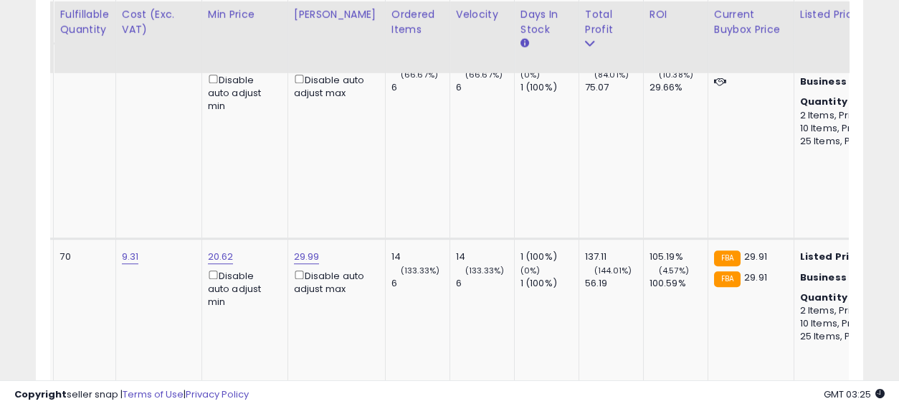
drag, startPoint x: 602, startPoint y: 227, endPoint x: 479, endPoint y: 222, distance: 122.7
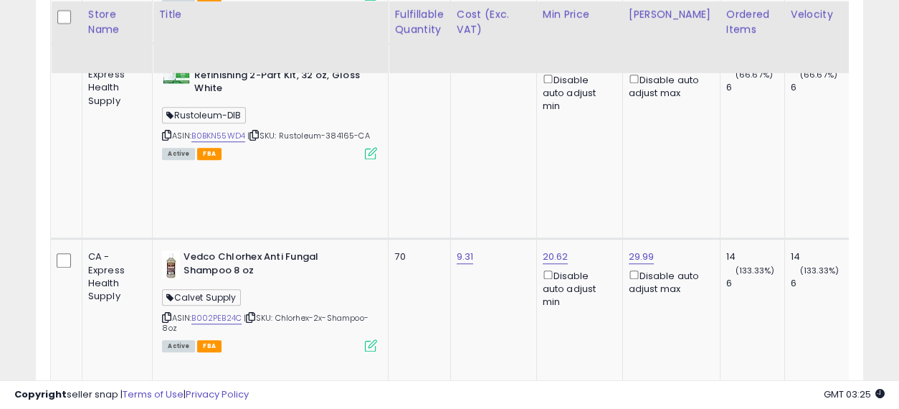
drag, startPoint x: 547, startPoint y: 229, endPoint x: 393, endPoint y: 223, distance: 153.5
click at [551, 110] on input "******" at bounding box center [601, 117] width 128 height 24
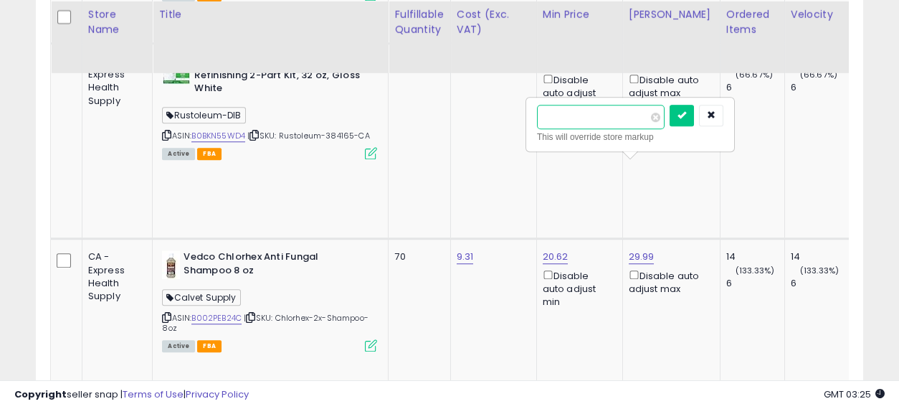
type input "*****"
click button "submit" at bounding box center [681, 116] width 24 height 22
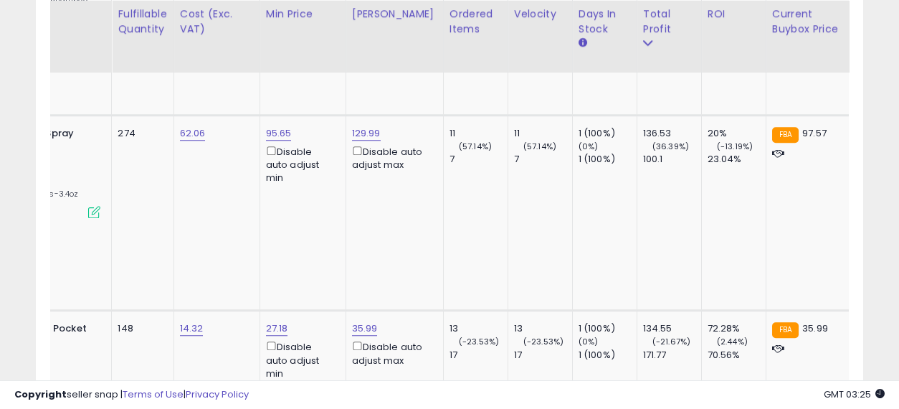
drag, startPoint x: 479, startPoint y: 212, endPoint x: 554, endPoint y: 231, distance: 76.8
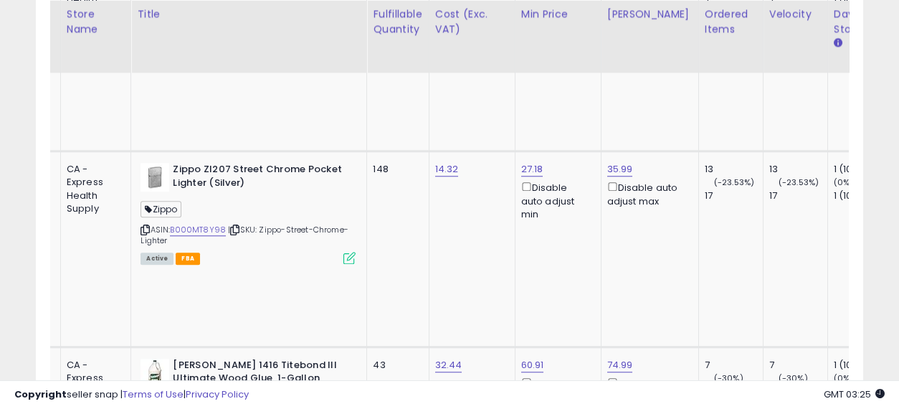
drag, startPoint x: 607, startPoint y: 214, endPoint x: 479, endPoint y: 214, distance: 127.6
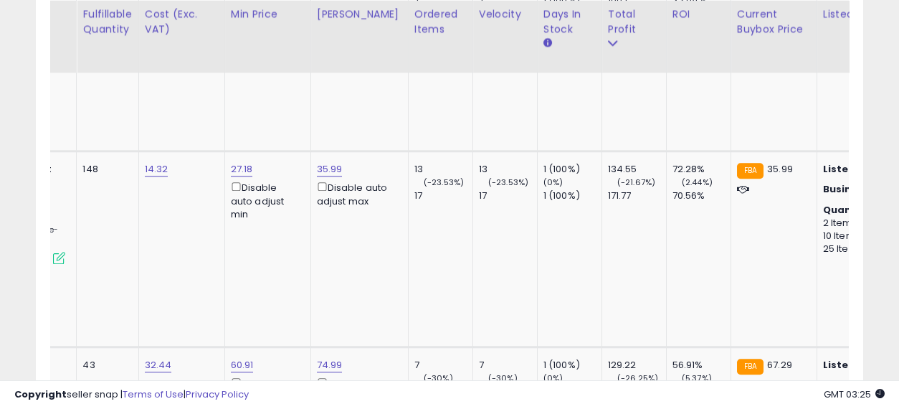
drag, startPoint x: 462, startPoint y: 198, endPoint x: 578, endPoint y: 207, distance: 116.5
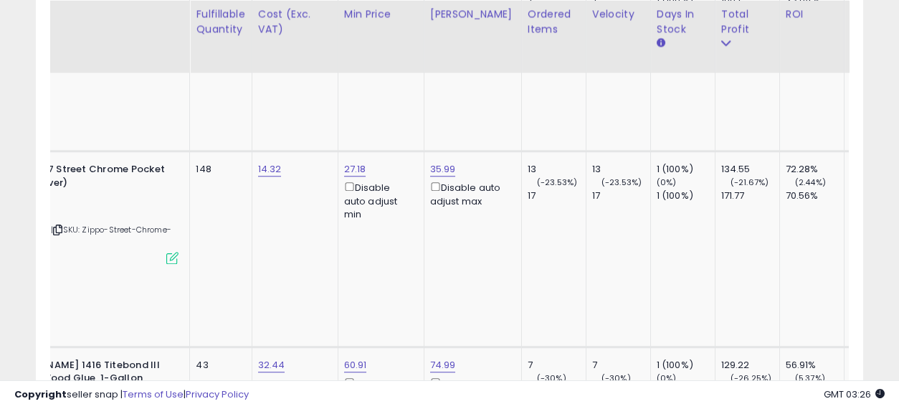
drag, startPoint x: 667, startPoint y: 197, endPoint x: 472, endPoint y: 192, distance: 195.0
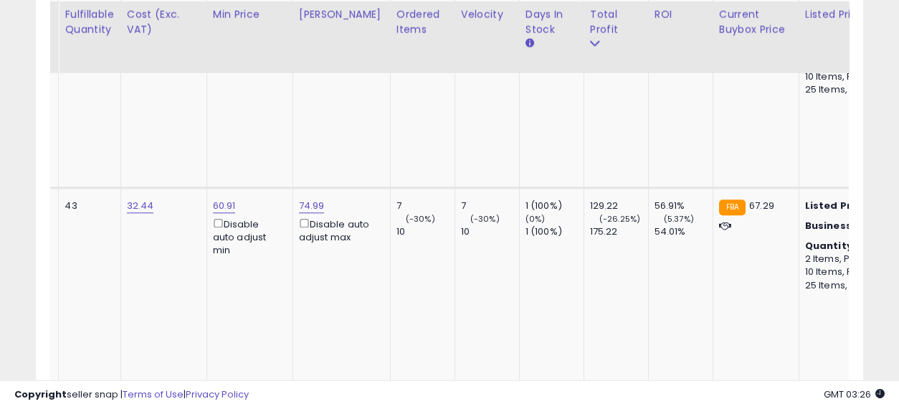
drag, startPoint x: 474, startPoint y: 184, endPoint x: 596, endPoint y: 188, distance: 121.2
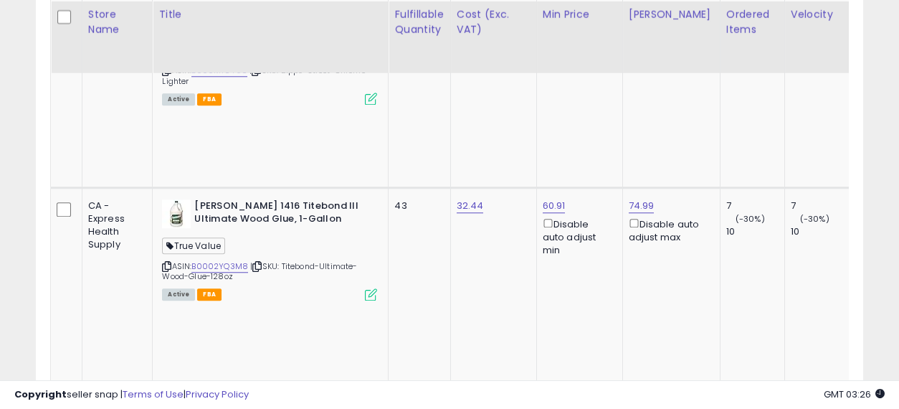
drag, startPoint x: 596, startPoint y: 188, endPoint x: 416, endPoint y: 188, distance: 179.9
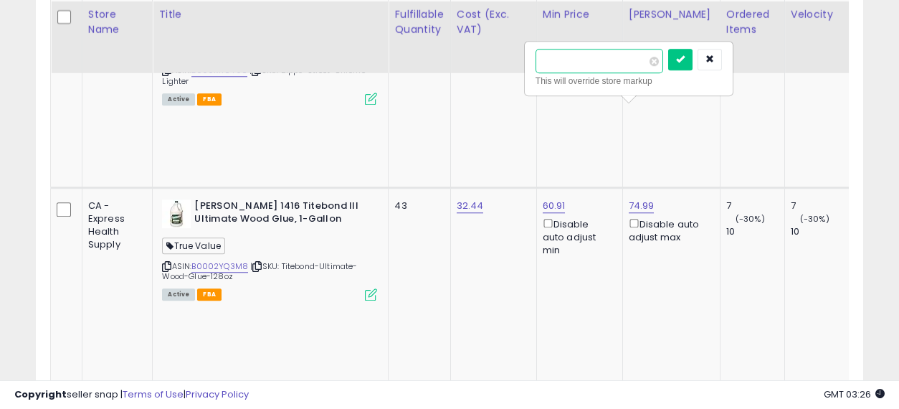
click at [549, 56] on input "*****" at bounding box center [599, 61] width 128 height 24
type input "*****"
click button "submit" at bounding box center [680, 60] width 24 height 22
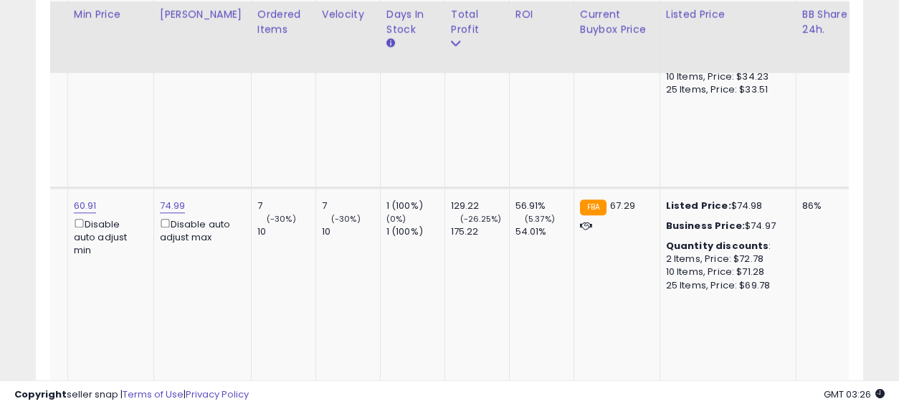
drag, startPoint x: 562, startPoint y: 203, endPoint x: 645, endPoint y: 212, distance: 83.7
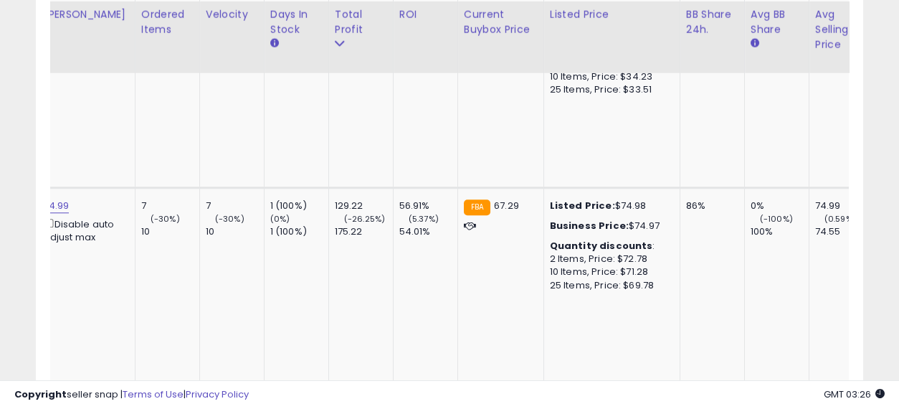
drag, startPoint x: 596, startPoint y: 199, endPoint x: 701, endPoint y: 206, distance: 104.9
drag, startPoint x: 739, startPoint y: 201, endPoint x: 551, endPoint y: 197, distance: 187.8
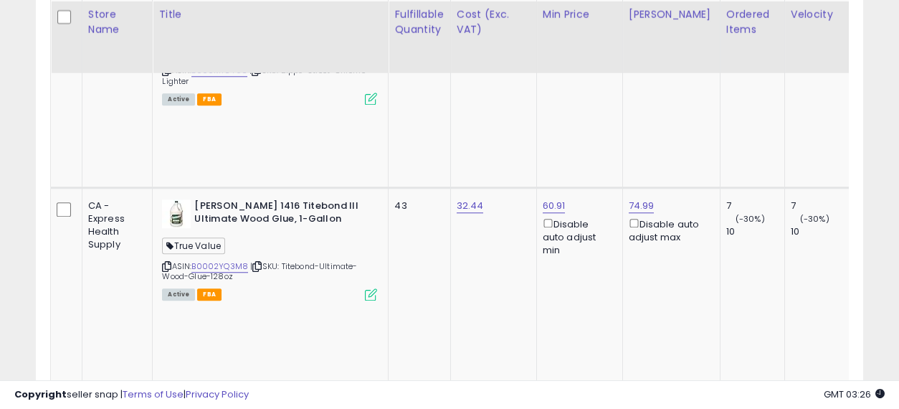
drag, startPoint x: 735, startPoint y: 187, endPoint x: 500, endPoint y: 186, distance: 234.4
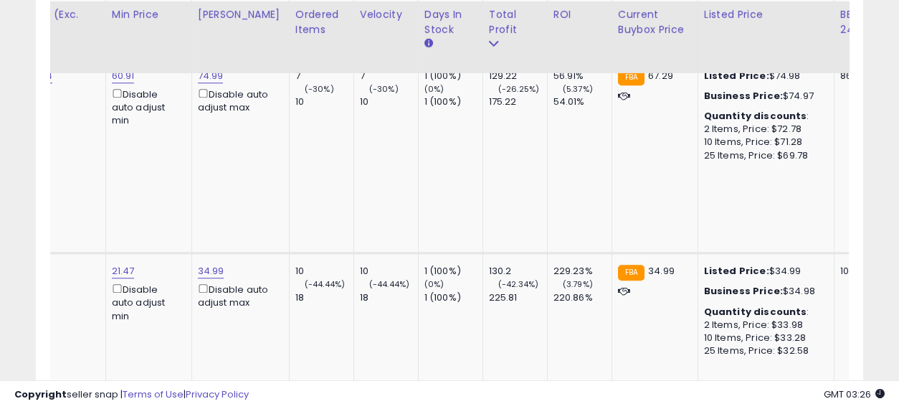
drag, startPoint x: 457, startPoint y: 201, endPoint x: 557, endPoint y: 208, distance: 100.5
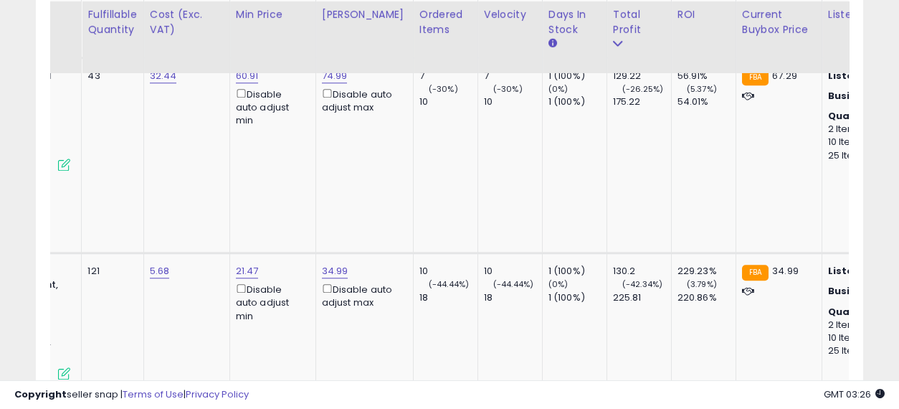
drag, startPoint x: 637, startPoint y: 207, endPoint x: 525, endPoint y: 208, distance: 112.5
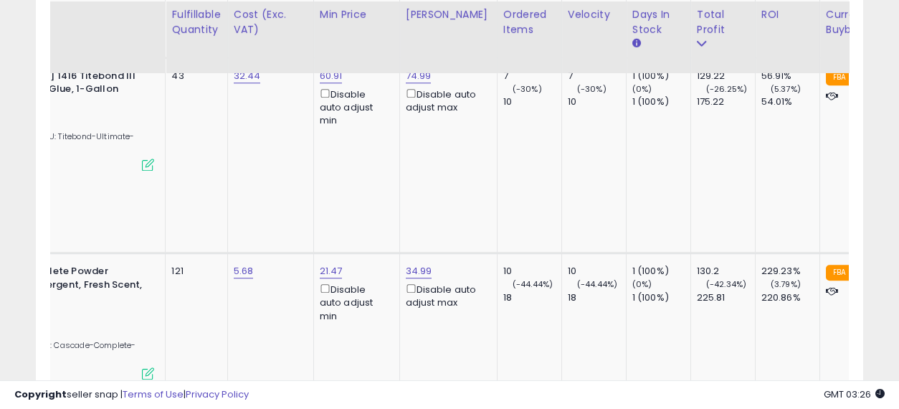
drag, startPoint x: 674, startPoint y: 204, endPoint x: 584, endPoint y: 204, distance: 90.3
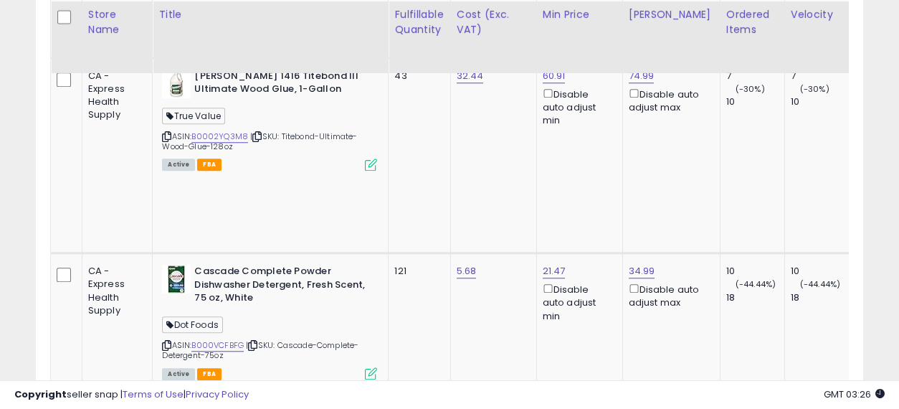
drag, startPoint x: 718, startPoint y: 204, endPoint x: 476, endPoint y: 205, distance: 242.2
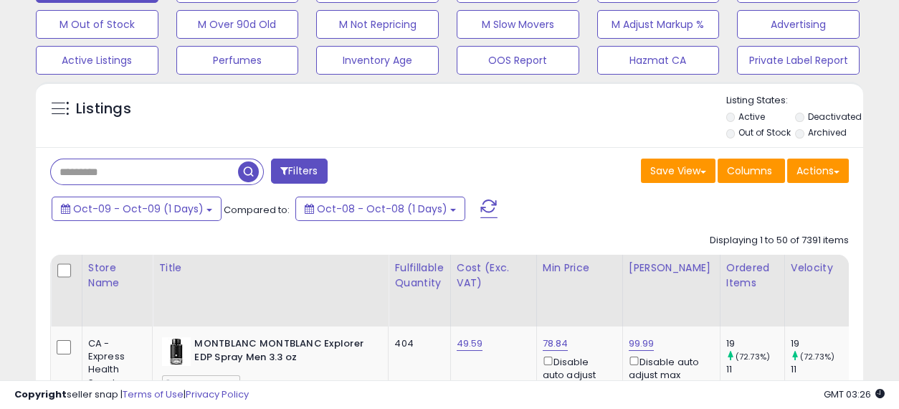
click at [92, 163] on input "text" at bounding box center [144, 171] width 187 height 25
type input "**********"
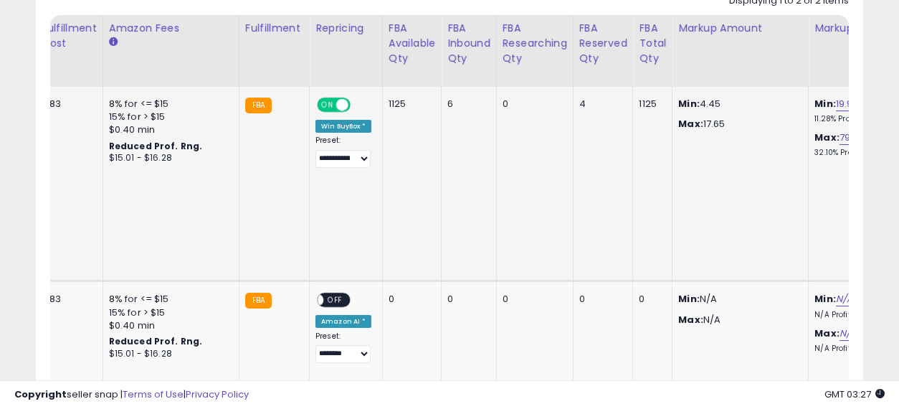
drag, startPoint x: 423, startPoint y: 161, endPoint x: 611, endPoint y: 186, distance: 189.4
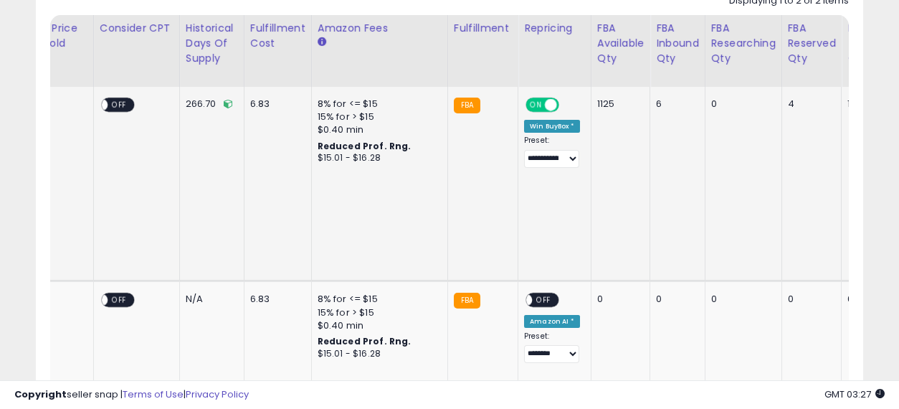
drag, startPoint x: 629, startPoint y: 186, endPoint x: 481, endPoint y: 162, distance: 150.2
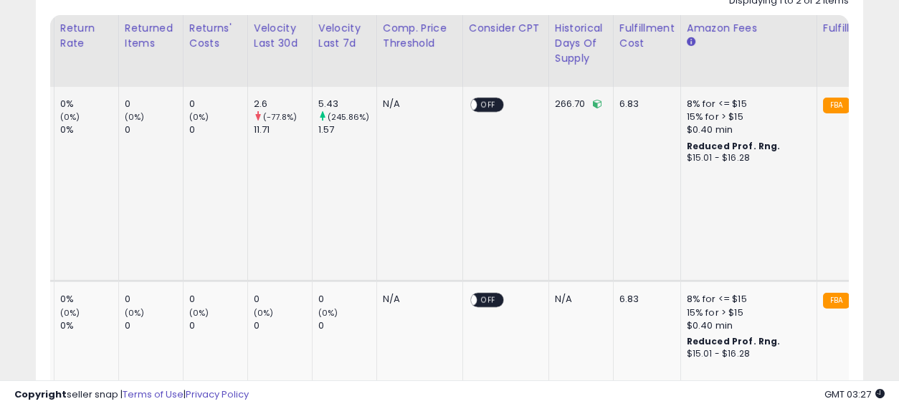
drag, startPoint x: 550, startPoint y: 191, endPoint x: 411, endPoint y: 183, distance: 139.3
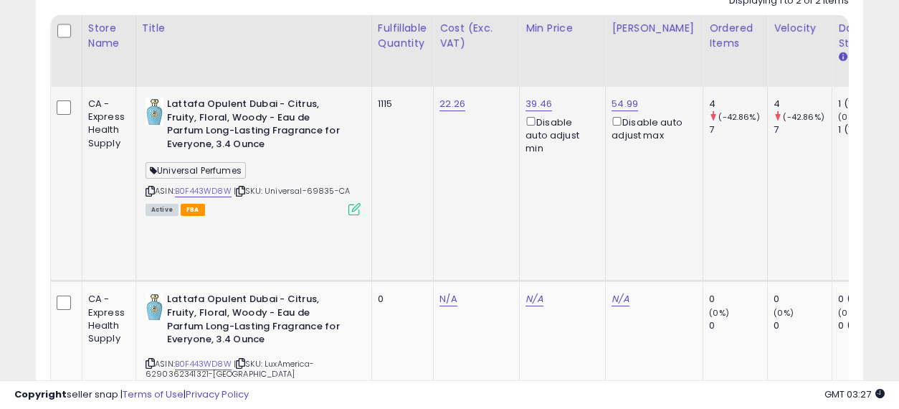
drag, startPoint x: 576, startPoint y: 185, endPoint x: 171, endPoint y: 134, distance: 408.1
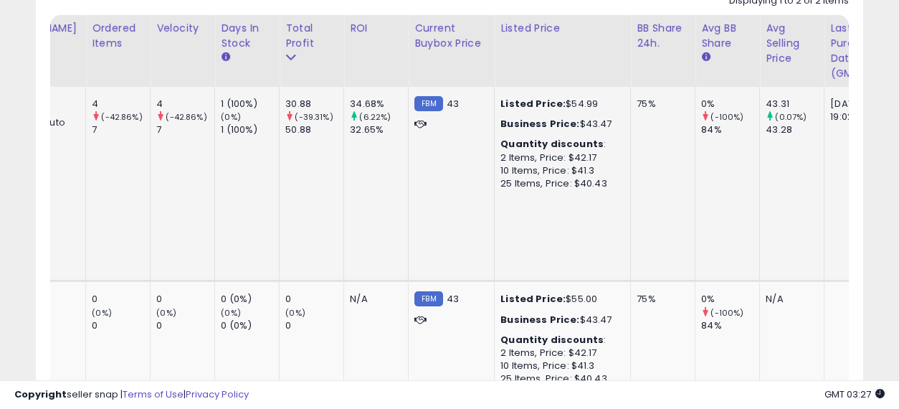
drag, startPoint x: 428, startPoint y: 169, endPoint x: 527, endPoint y: 180, distance: 100.2
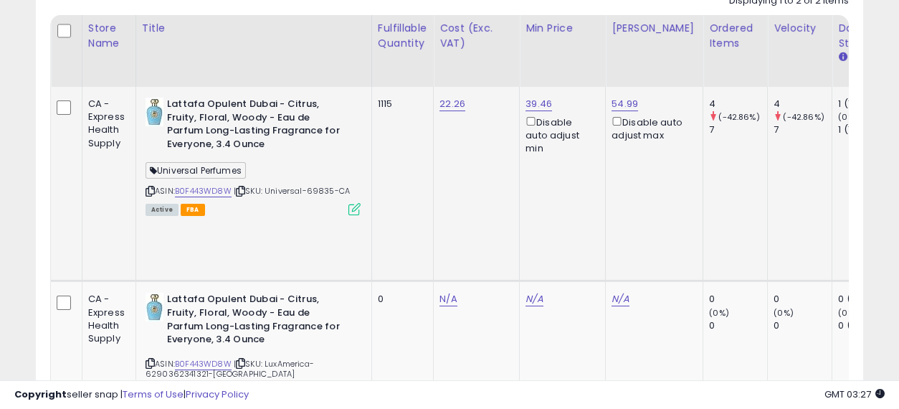
drag, startPoint x: 623, startPoint y: 173, endPoint x: 374, endPoint y: 146, distance: 250.1
click at [214, 184] on div "ASIN: B0F443WD8W | SKU: Universal-69835-CA Active FBA" at bounding box center [252, 155] width 215 height 116
click at [209, 190] on link "B0F443WD8W" at bounding box center [203, 191] width 57 height 12
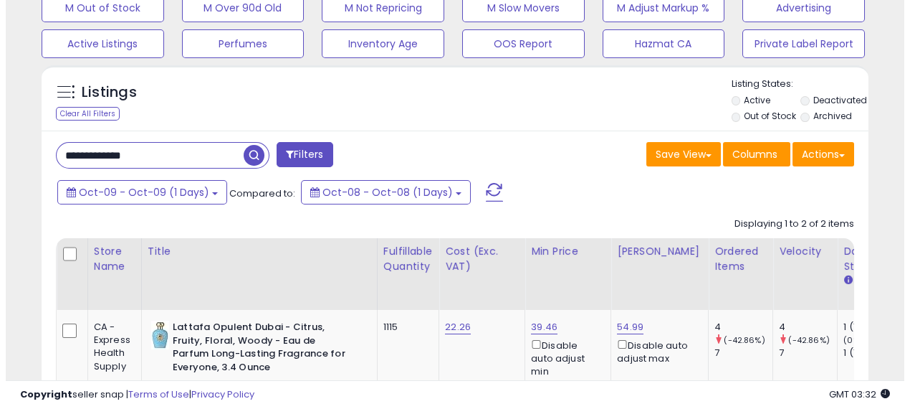
scroll to position [319, 0]
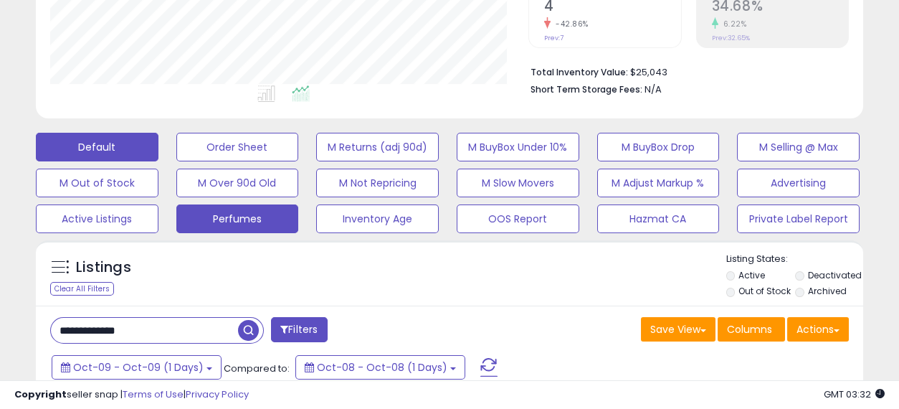
click at [259, 224] on button "Perfumes" at bounding box center [237, 218] width 123 height 29
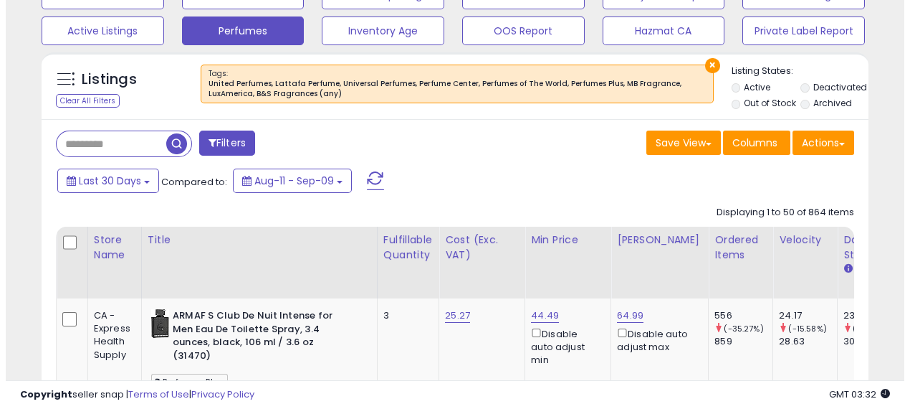
scroll to position [477, 0]
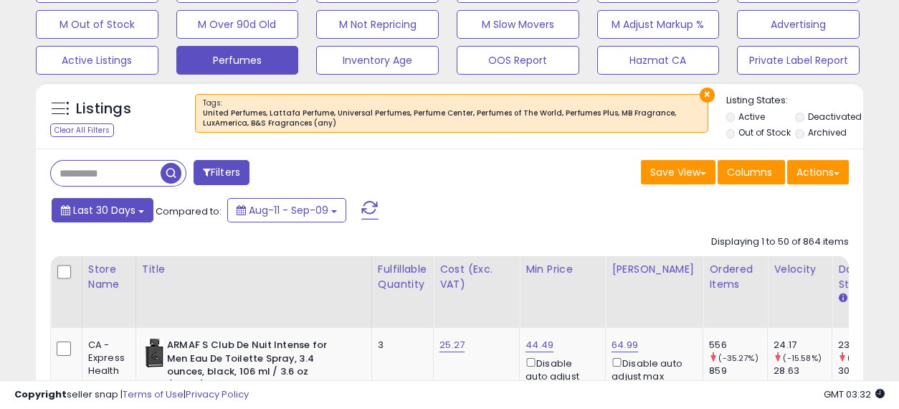
click at [131, 207] on span "Last 30 Days" at bounding box center [104, 210] width 62 height 14
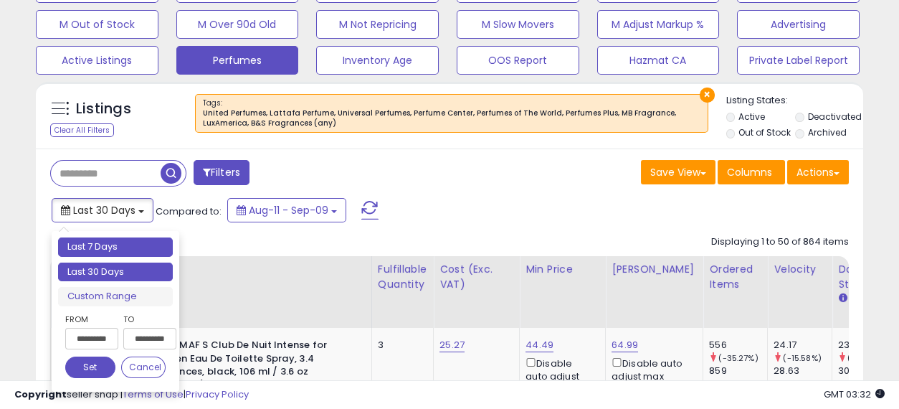
type input "**********"
click at [101, 244] on li "Last 7 Days" at bounding box center [115, 246] width 115 height 19
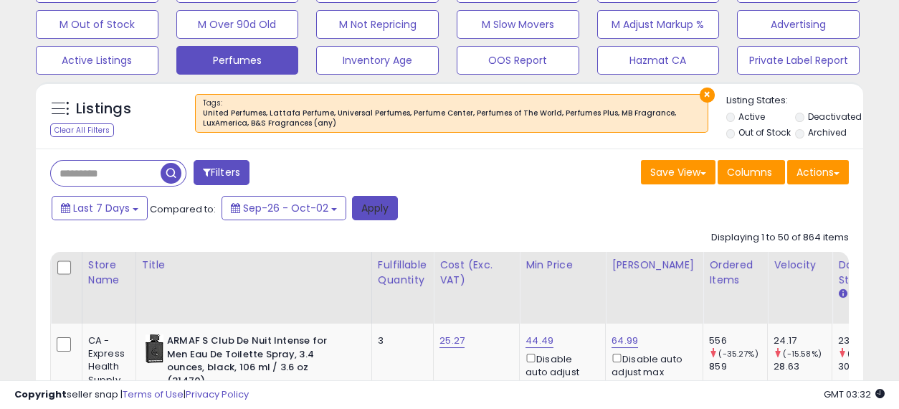
click at [376, 206] on button "Apply" at bounding box center [375, 208] width 46 height 24
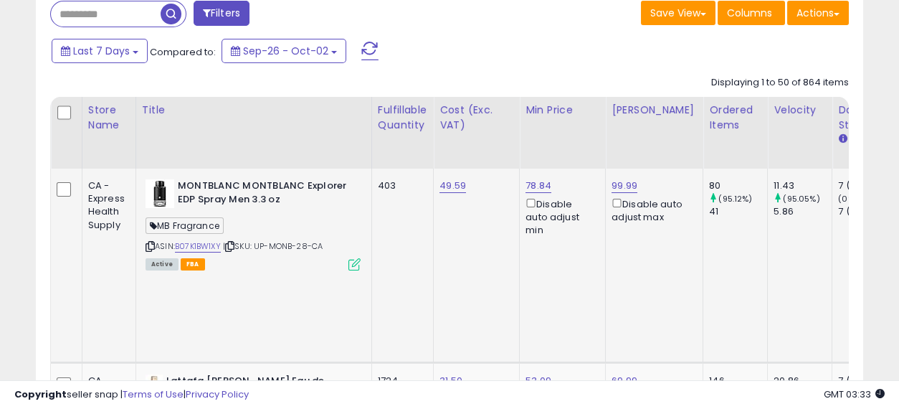
scroll to position [0, 240]
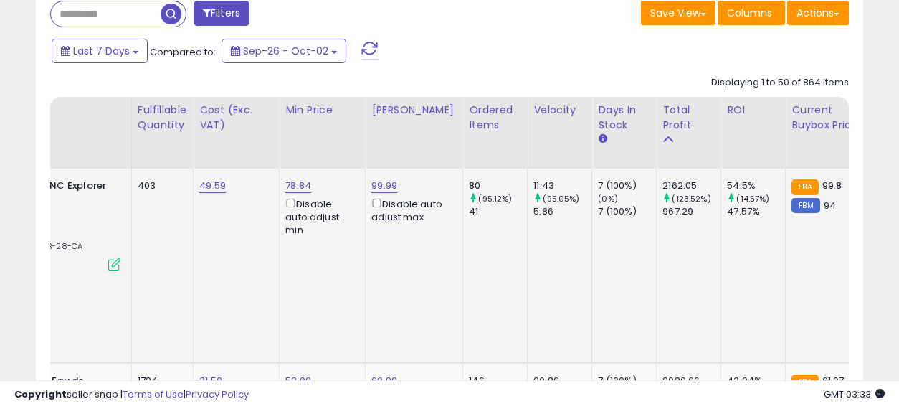
drag, startPoint x: 479, startPoint y: 242, endPoint x: 657, endPoint y: 287, distance: 184.3
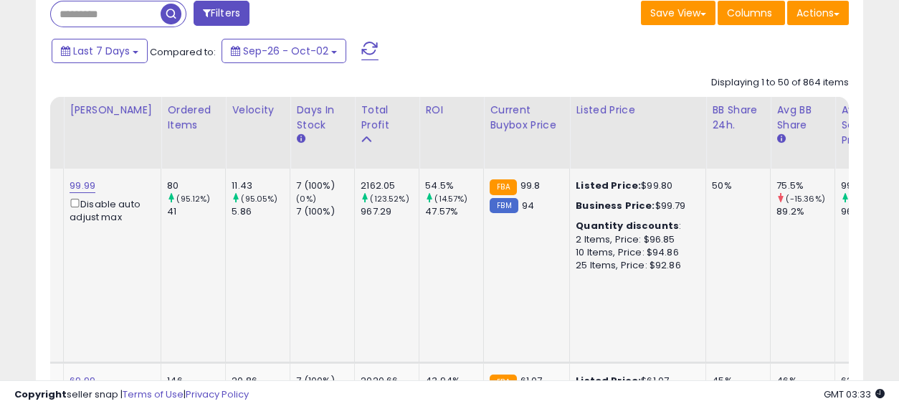
scroll to position [0, 0]
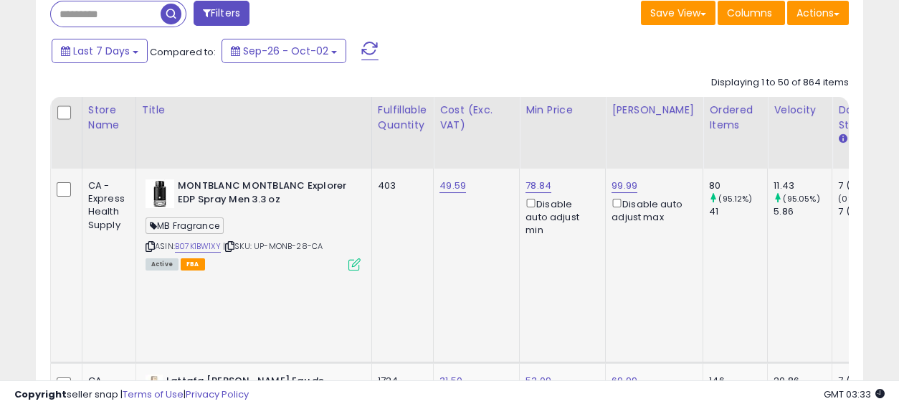
drag, startPoint x: 553, startPoint y: 285, endPoint x: 276, endPoint y: 278, distance: 276.7
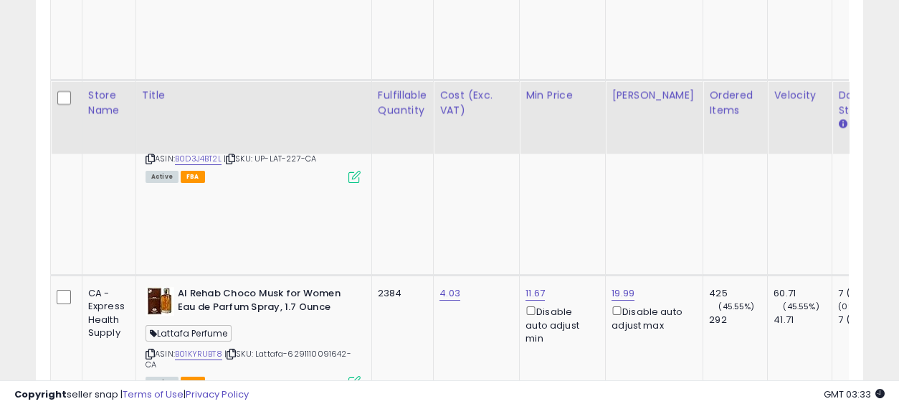
scroll to position [1194, 0]
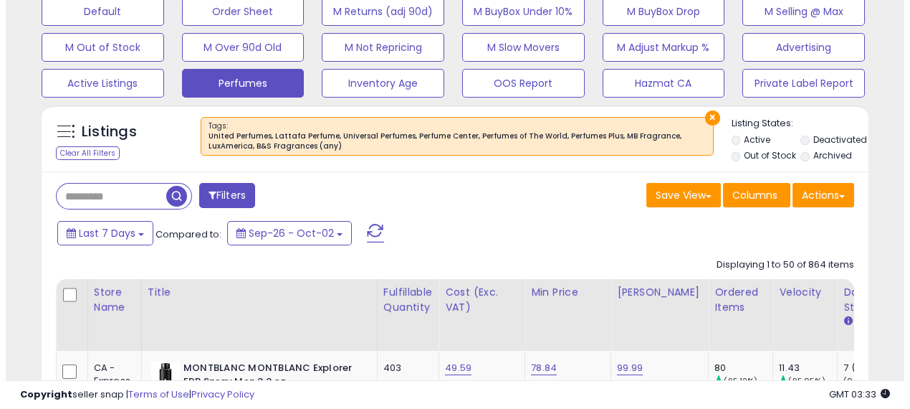
scroll to position [477, 0]
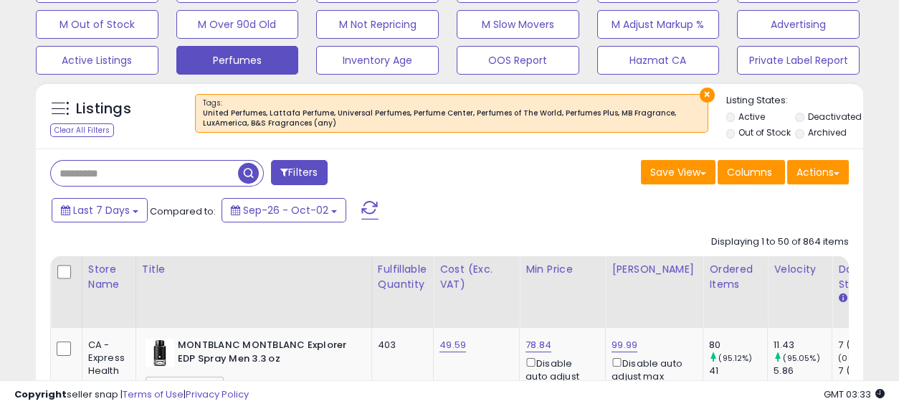
click at [143, 162] on input "text" at bounding box center [144, 173] width 187 height 25
paste input "**********"
type input "**********"
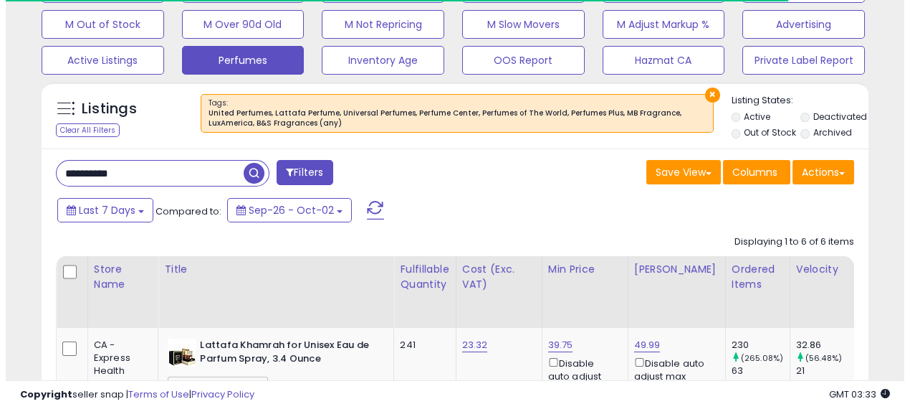
scroll to position [716375, 716190]
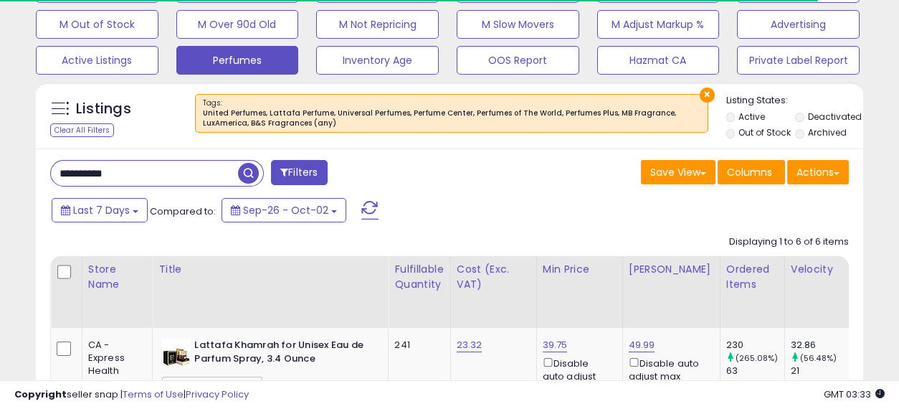
click at [704, 87] on button "×" at bounding box center [706, 94] width 15 height 15
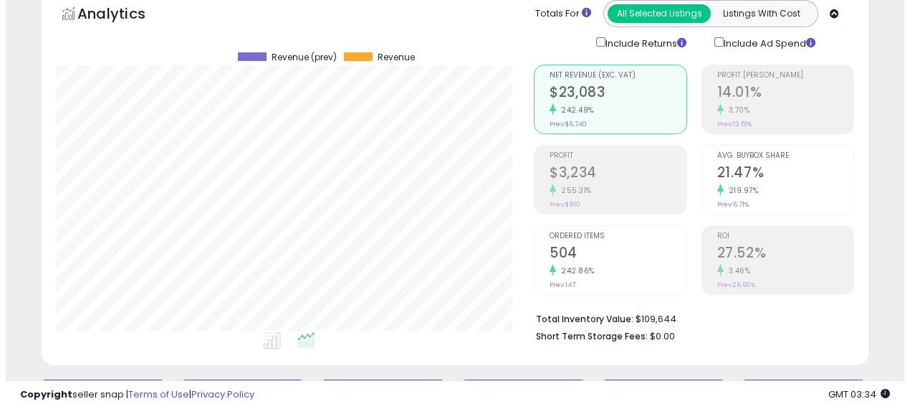
scroll to position [0, 0]
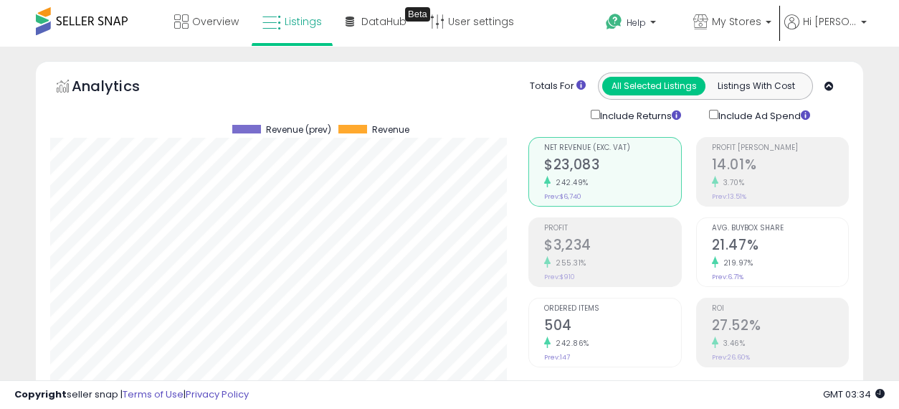
click at [587, 325] on h2 "504" at bounding box center [612, 326] width 136 height 19
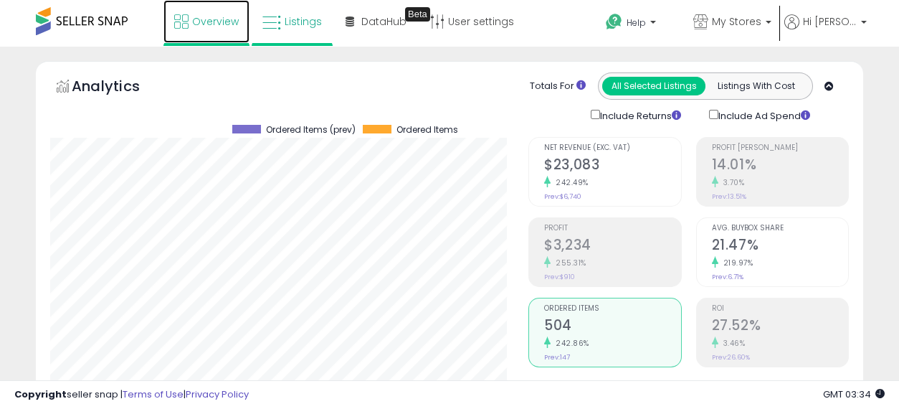
click at [216, 20] on span "Overview" at bounding box center [215, 21] width 47 height 14
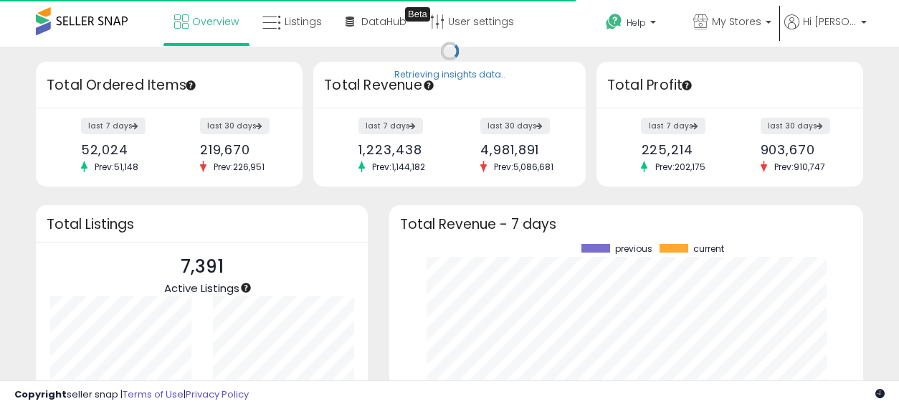
scroll to position [199, 445]
